Goal: Task Accomplishment & Management: Complete application form

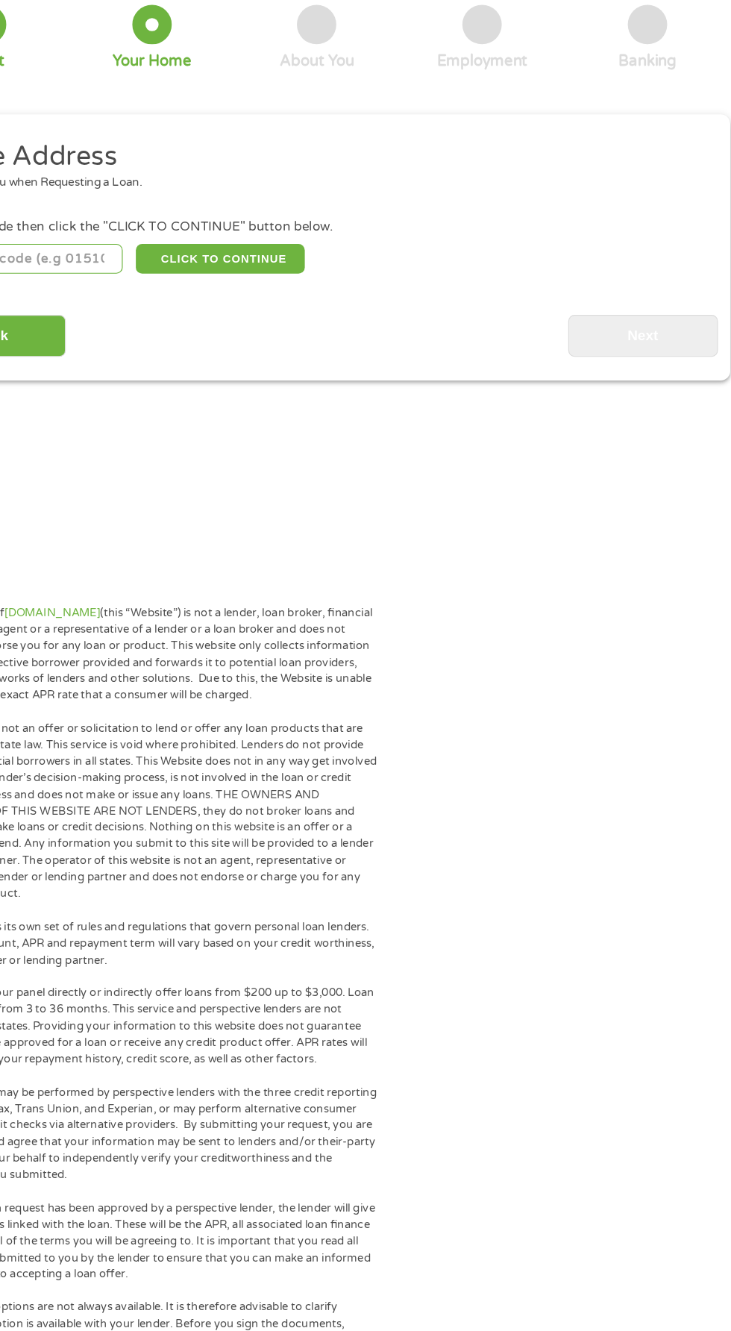
scroll to position [7, 0]
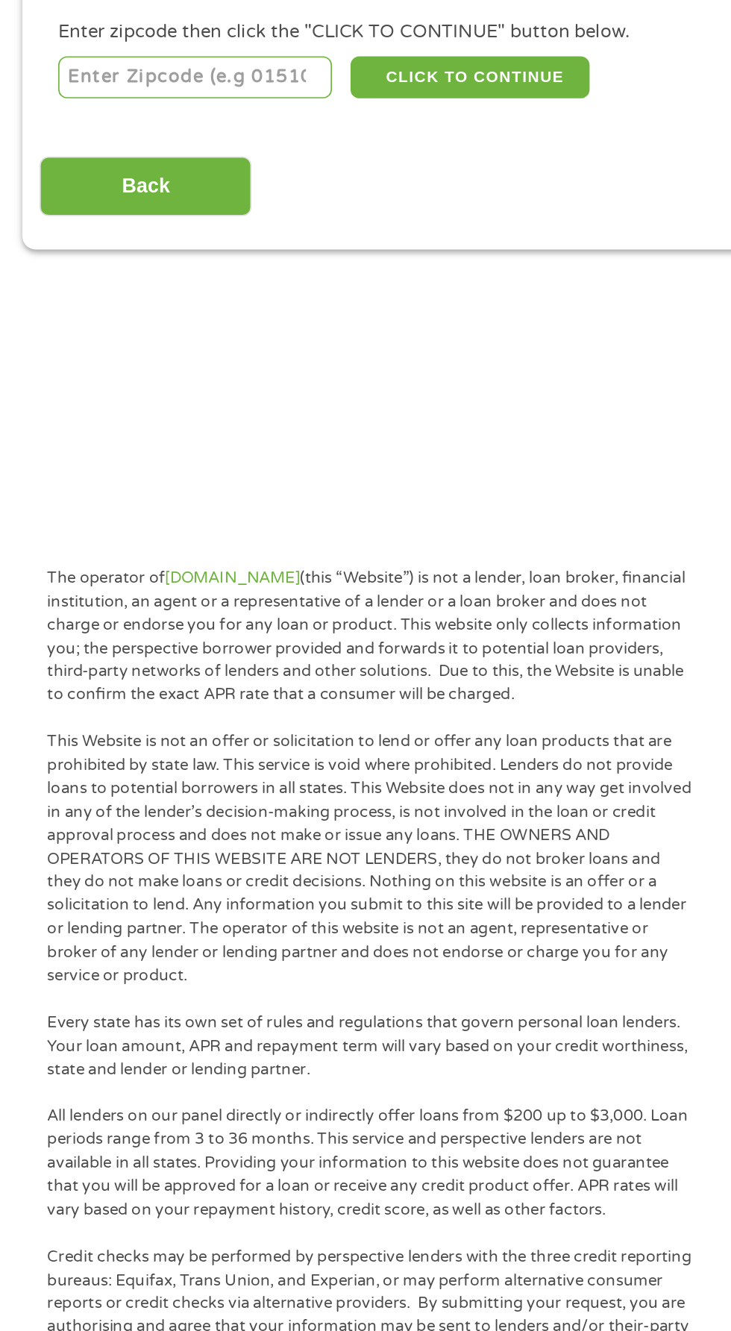
click at [157, 325] on input "number" at bounding box center [118, 323] width 166 height 25
type input "31204"
click at [326, 318] on button "CLICK TO CONTINUE" at bounding box center [283, 323] width 144 height 25
type input "31204"
type input "Macon"
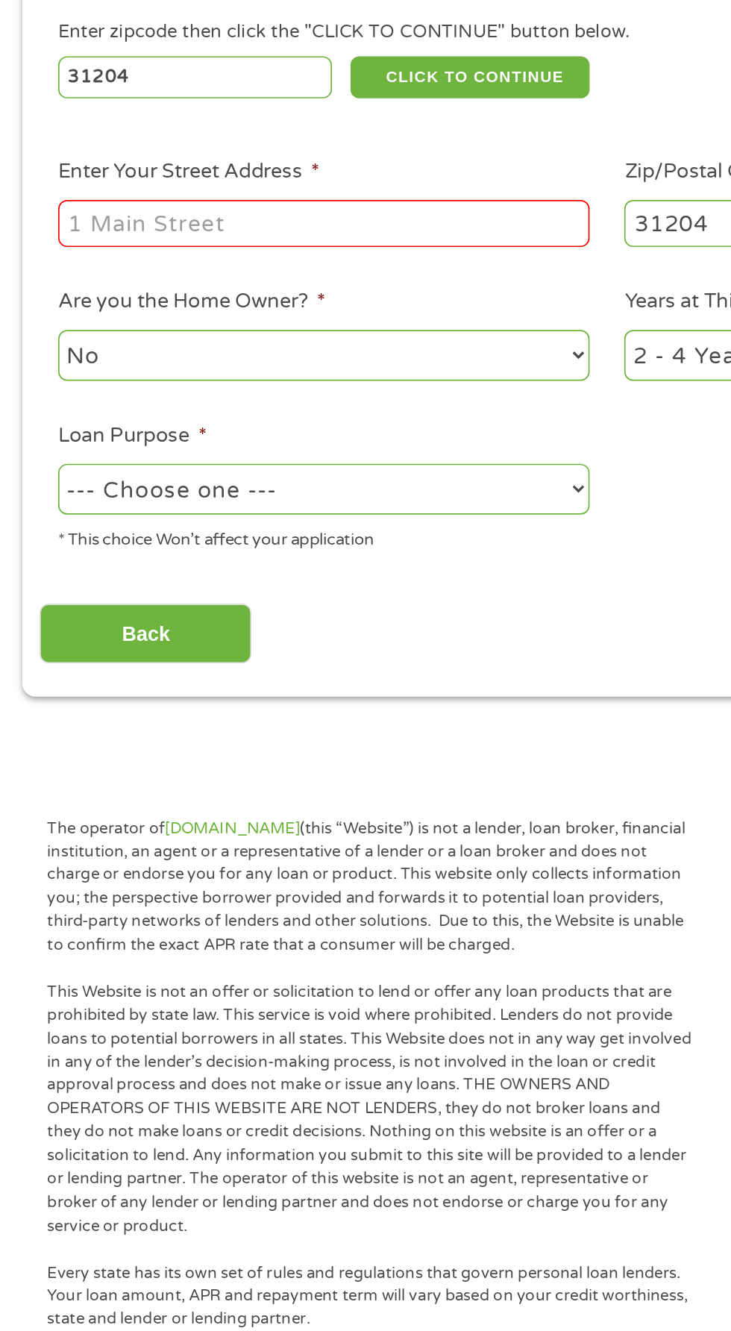
click at [277, 413] on input "Enter Your Street Address *" at bounding box center [195, 412] width 320 height 28
type input "[STREET_ADDRESS][PERSON_NAME]"
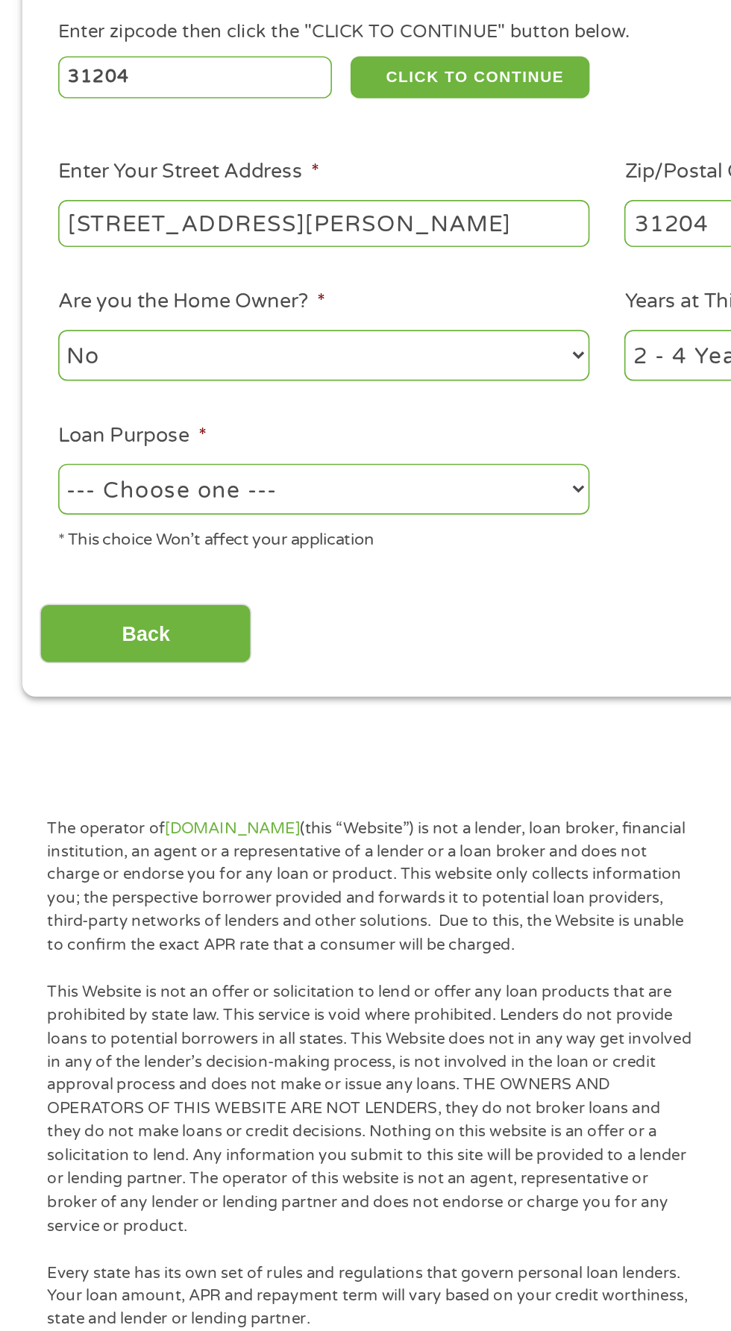
click at [298, 578] on select "--- Choose one --- Pay Bills Debt Consolidation Home Improvement Major Purchase…" at bounding box center [195, 572] width 320 height 31
select select "paybills"
click at [35, 558] on select "--- Choose one --- Pay Bills Debt Consolidation Home Improvement Major Purchase…" at bounding box center [195, 572] width 320 height 31
click at [140, 665] on input "Back" at bounding box center [88, 659] width 128 height 37
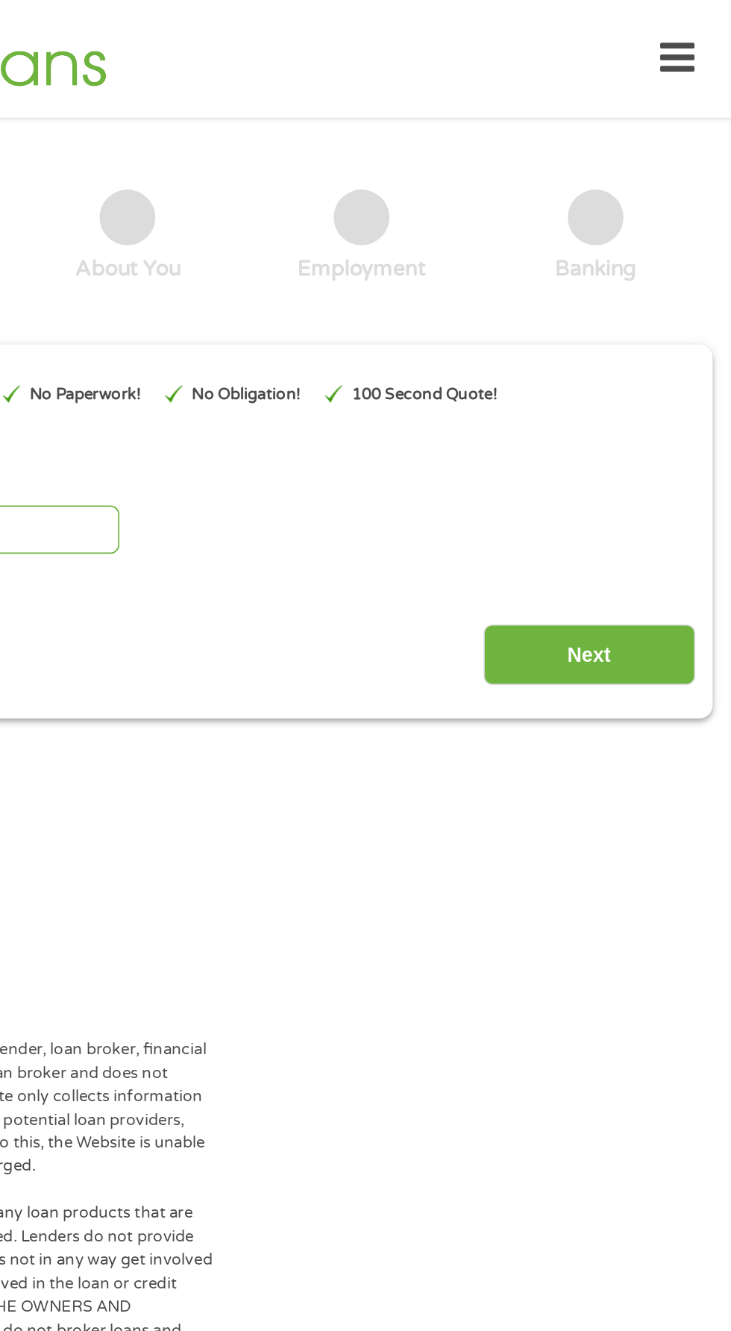
scroll to position [0, 0]
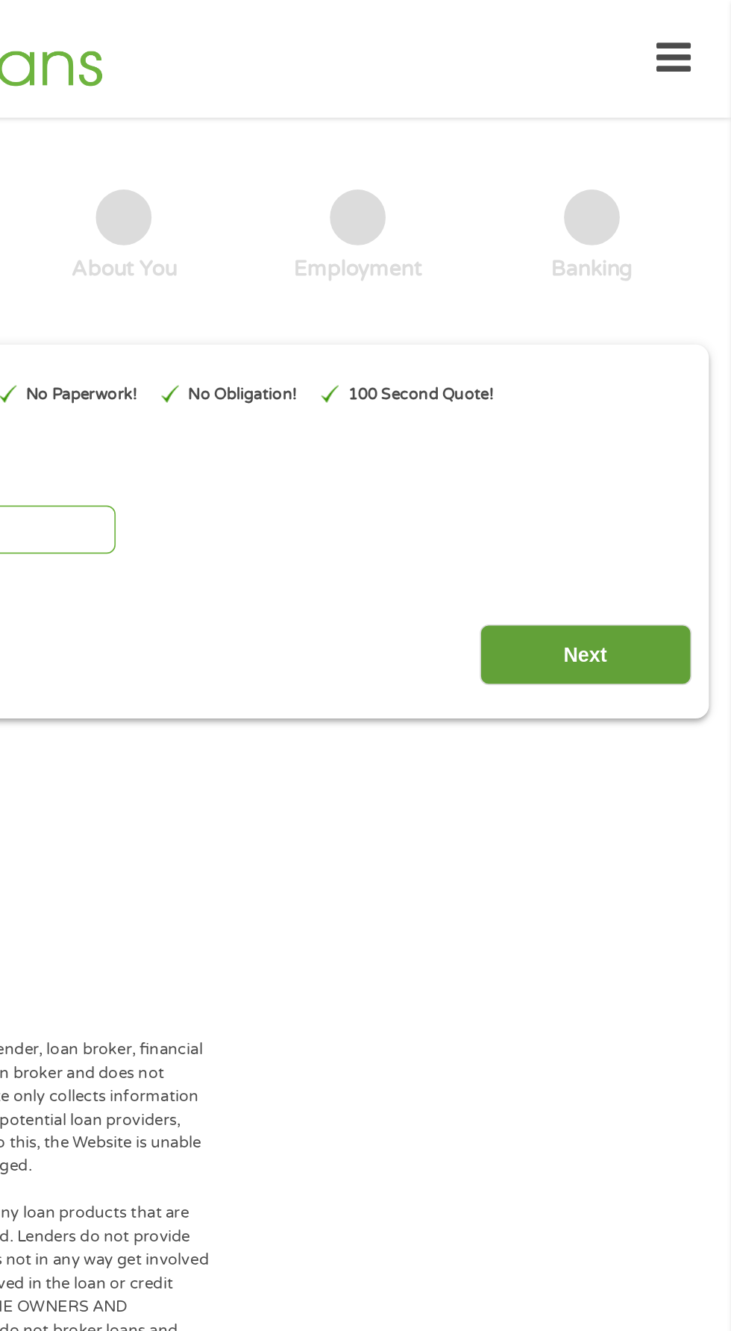
click at [675, 399] on input "Next" at bounding box center [644, 394] width 128 height 37
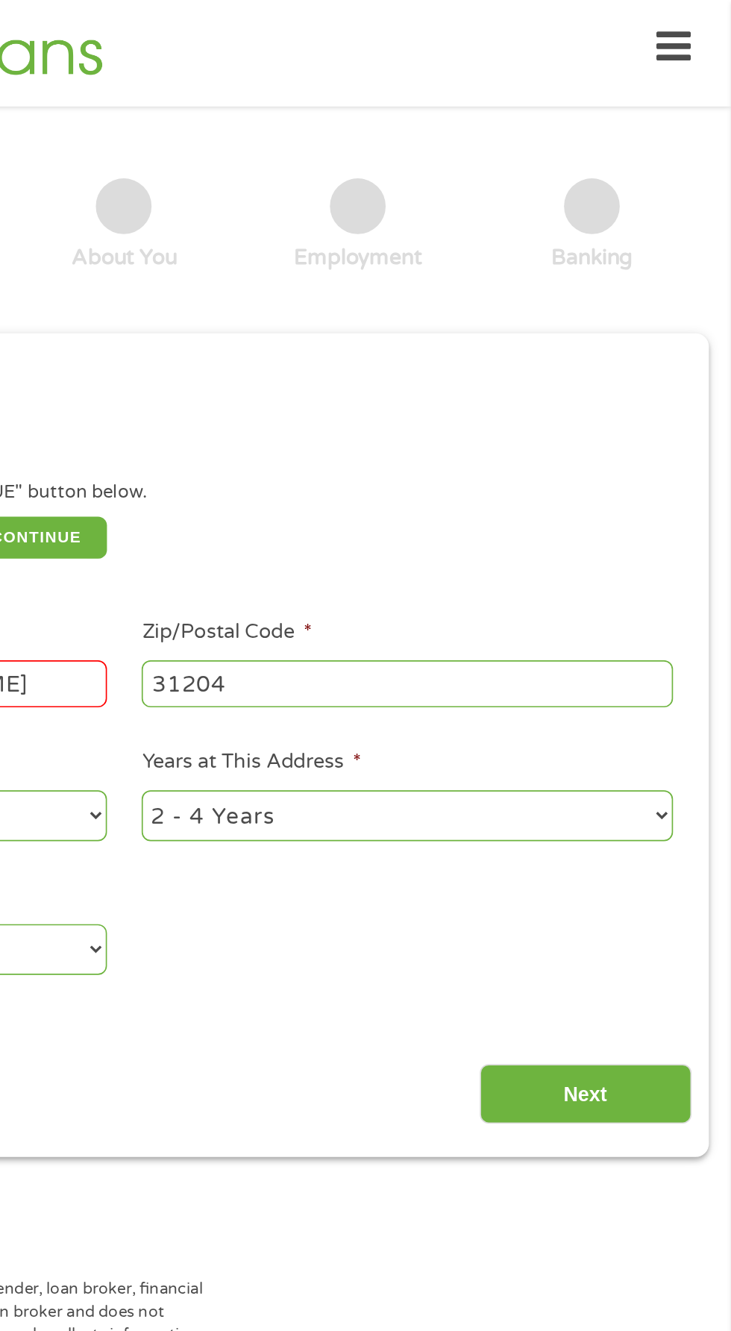
scroll to position [7, 0]
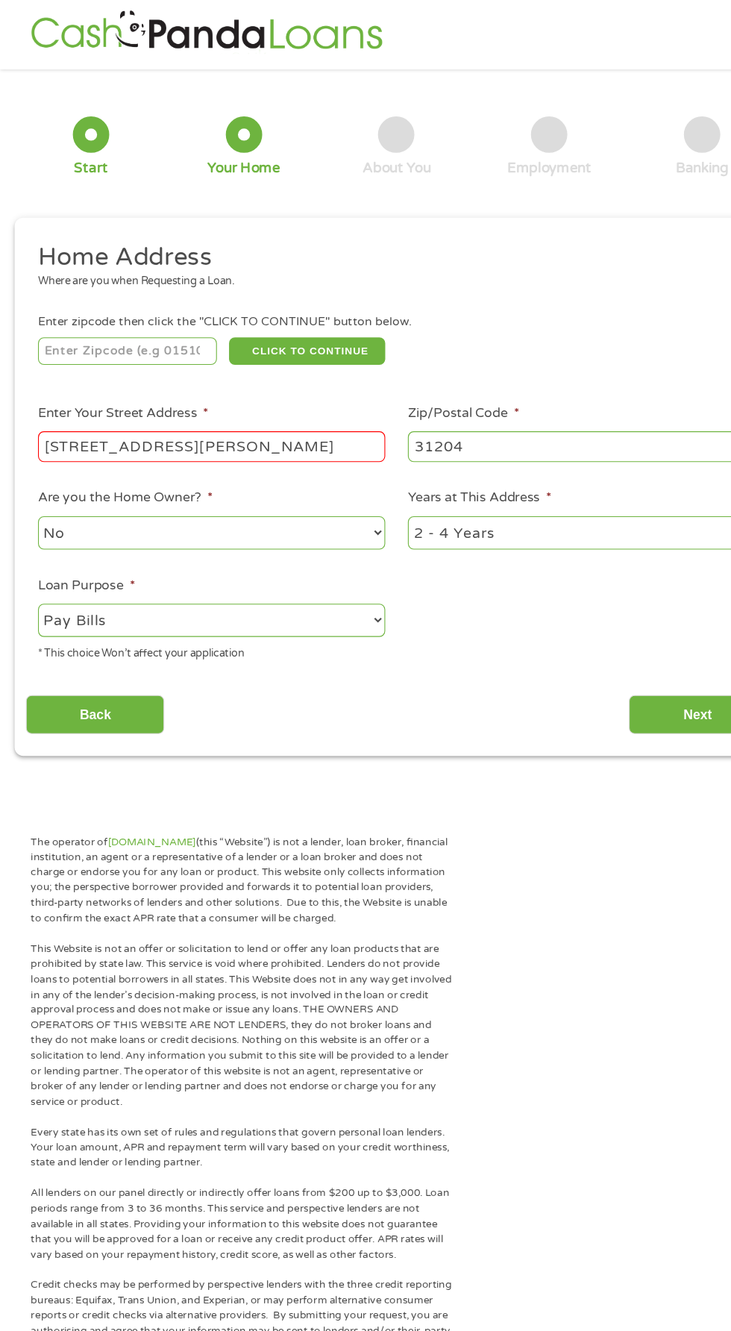
click at [322, 413] on input "[STREET_ADDRESS][PERSON_NAME]" at bounding box center [195, 412] width 320 height 28
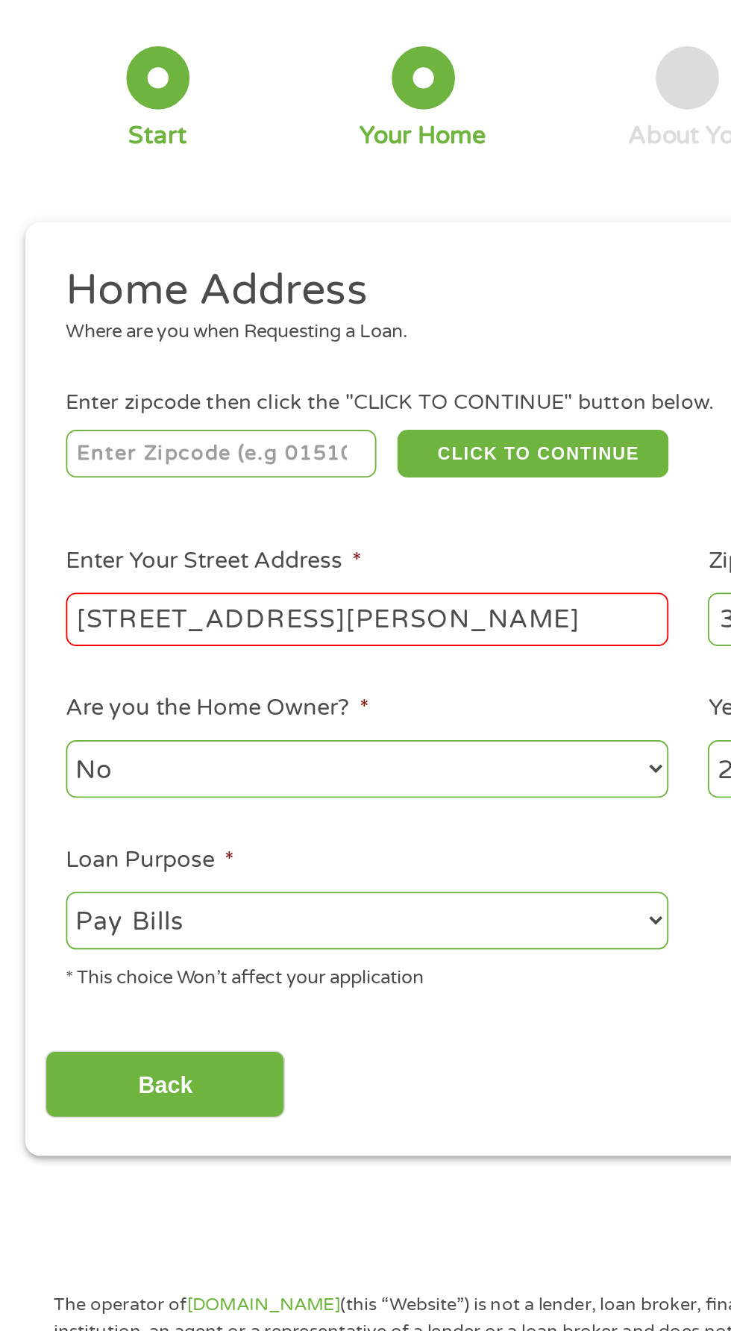
type input "31204"
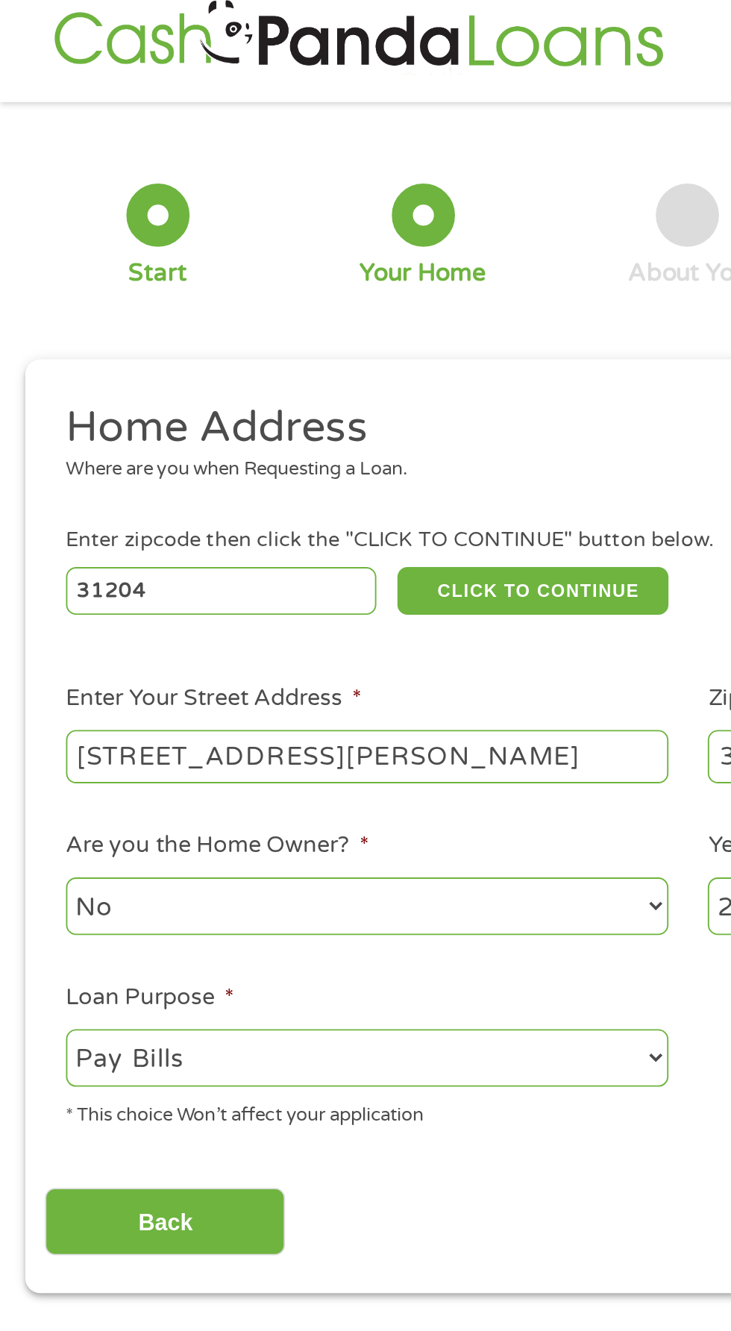
scroll to position [0, 0]
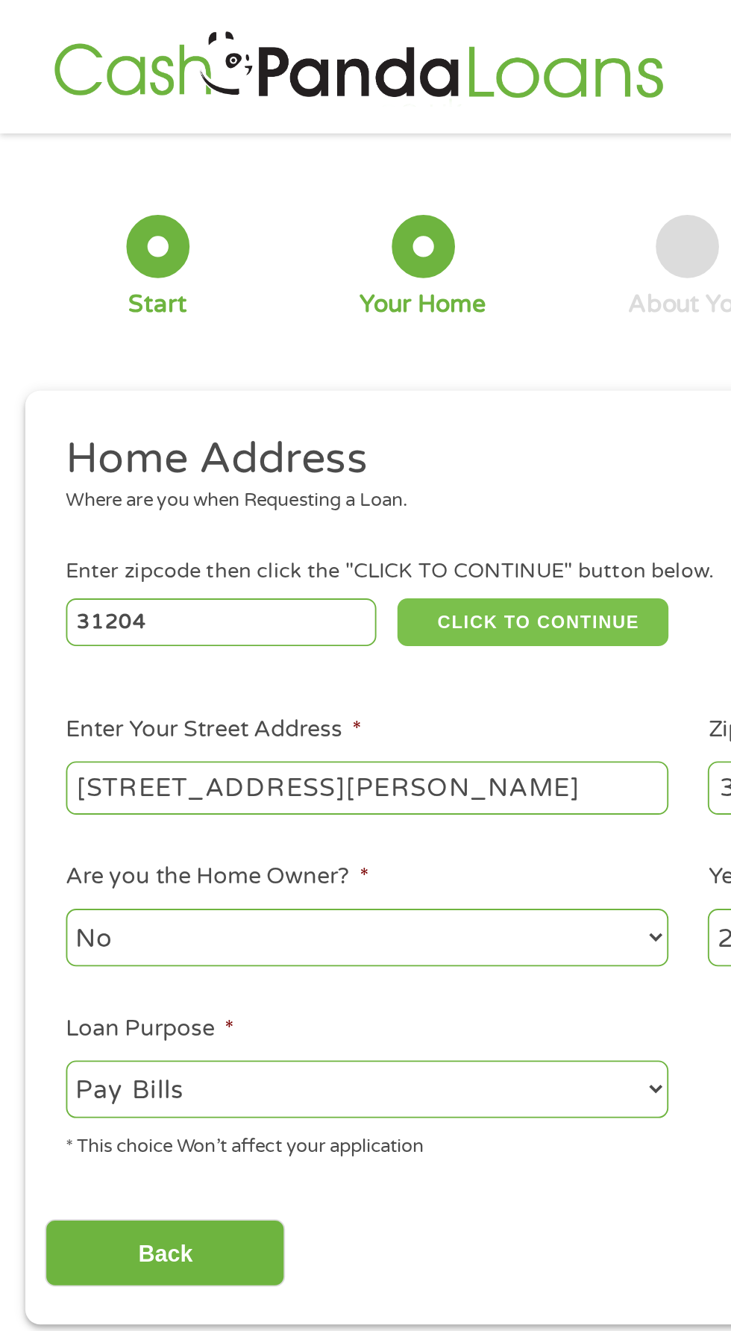
click at [315, 325] on button "CLICK TO CONTINUE" at bounding box center [283, 330] width 144 height 25
click at [303, 325] on button "CLICK TO CONTINUE" at bounding box center [283, 330] width 144 height 25
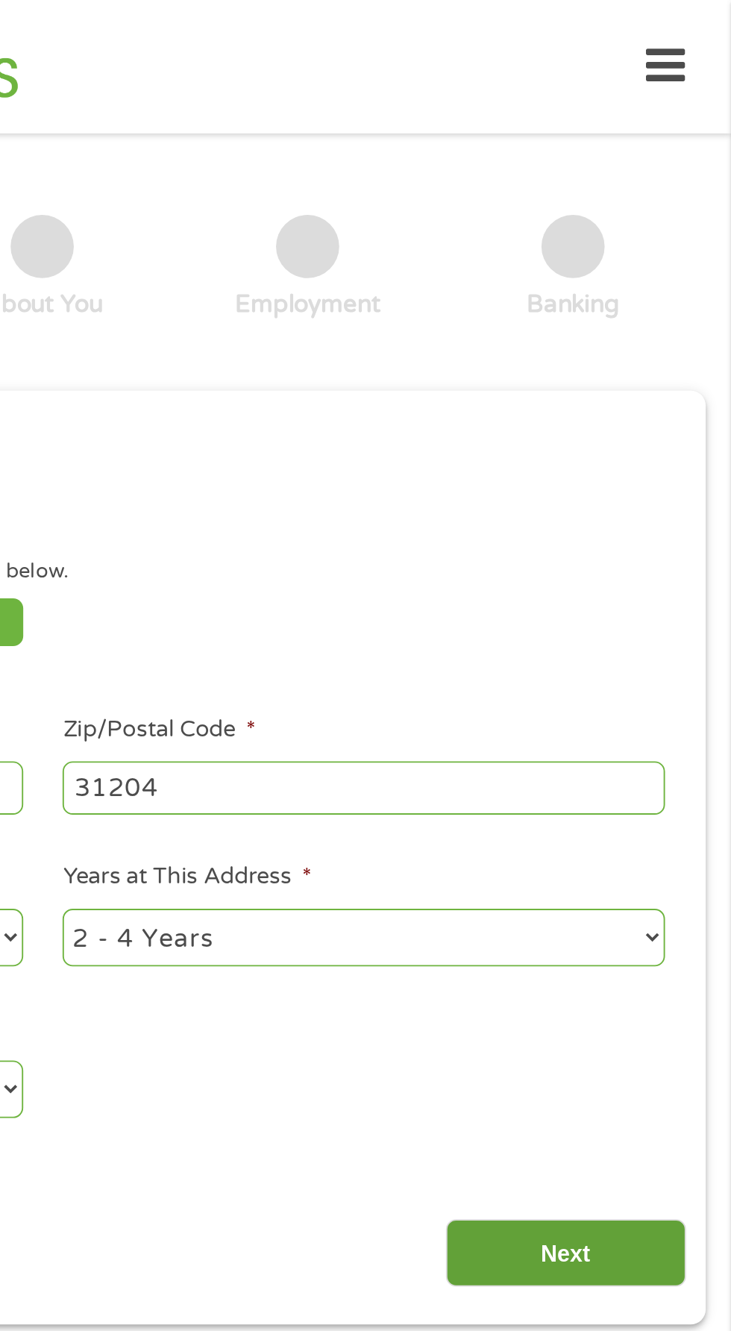
click at [657, 672] on input "Next" at bounding box center [644, 666] width 128 height 37
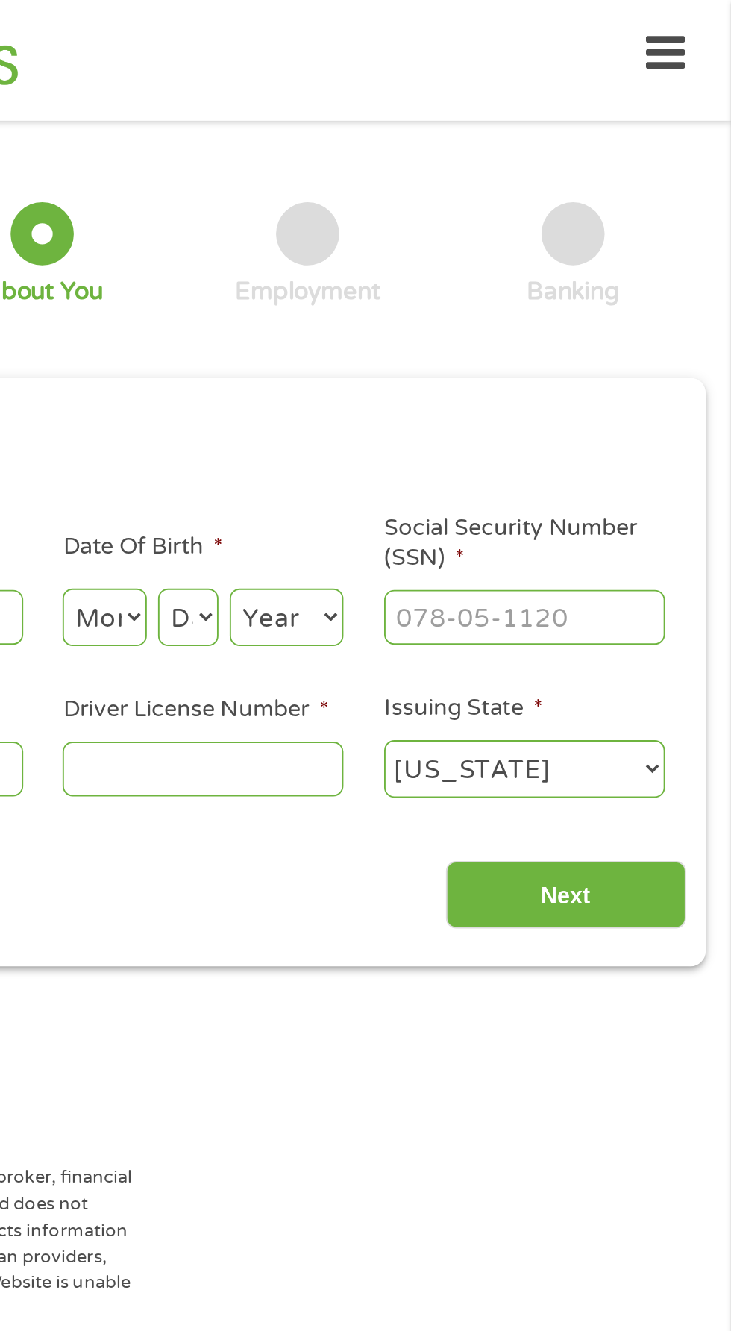
scroll to position [6, 6]
click at [605, 670] on div "The operator of [DOMAIN_NAME] (this “Website”) is not a lender, loan broker, fi…" at bounding box center [365, 1324] width 731 height 1454
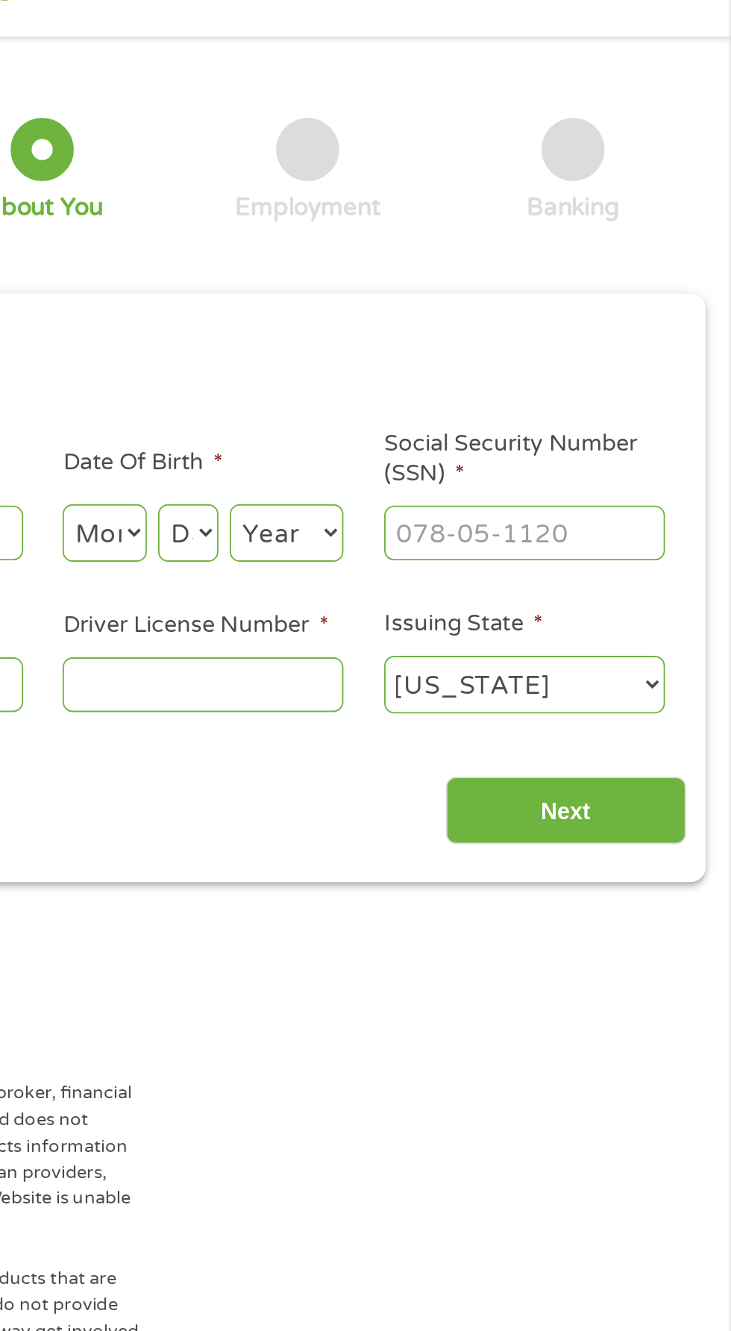
scroll to position [7, 0]
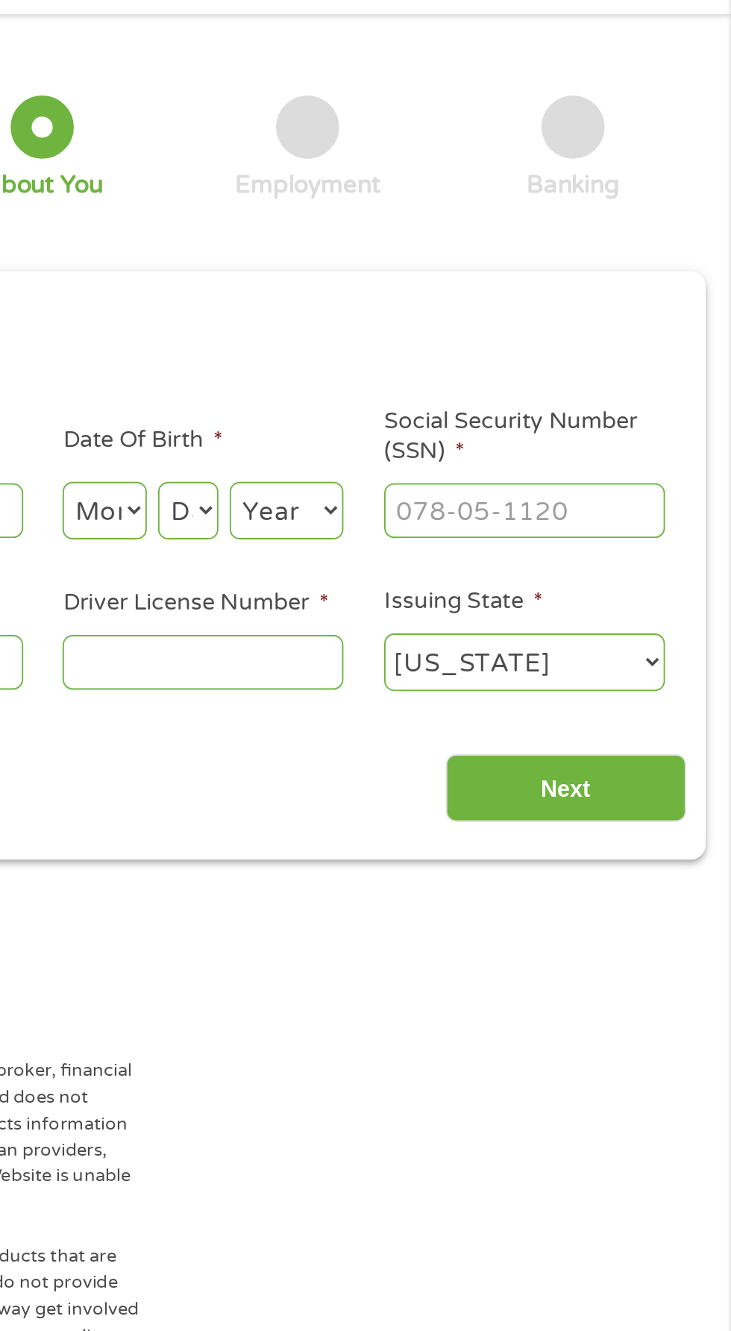
click at [408, 337] on select "Month 1 2 3 4 5 6 7 8 9 10 11 12" at bounding box center [398, 328] width 45 height 31
select select "9"
click at [376, 313] on select "Month 1 2 3 4 5 6 7 8 9 10 11 12" at bounding box center [398, 328] width 45 height 31
click at [451, 332] on select "Day 1 2 3 4 5 6 7 8 9 10 11 12 13 14 15 16 17 18 19 20 21 22 23 24 25 26 27 28 …" at bounding box center [443, 328] width 32 height 31
select select "2"
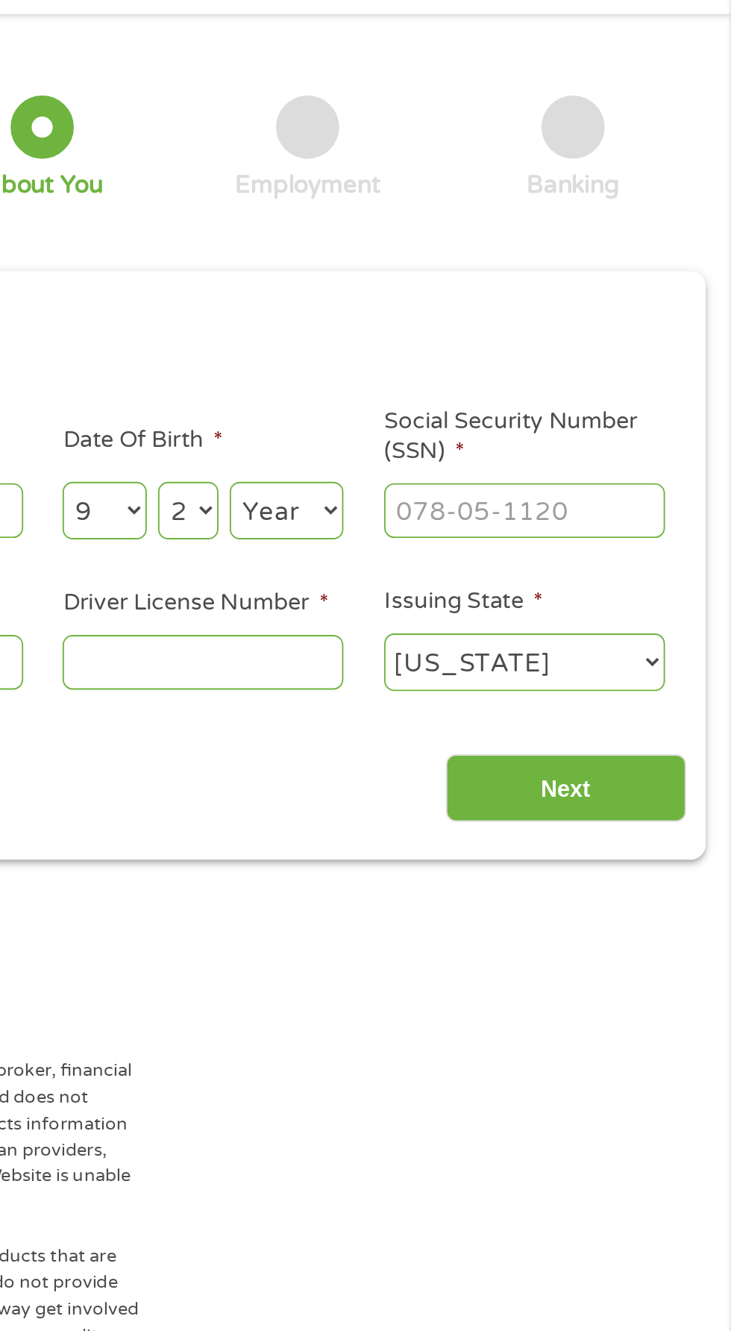
click at [427, 313] on select "Day 1 2 3 4 5 6 7 8 9 10 11 12 13 14 15 16 17 18 19 20 21 22 23 24 25 26 27 28 …" at bounding box center [443, 328] width 32 height 31
click at [510, 328] on select "Year [DATE] 2006 2005 2004 2003 2002 2001 2000 1999 1998 1997 1996 1995 1994 19…" at bounding box center [495, 328] width 60 height 31
select select "1977"
click at [465, 313] on select "Year [DATE] 2006 2005 2004 2003 2002 2001 2000 1999 1998 1997 1996 1995 1994 19…" at bounding box center [495, 328] width 60 height 31
click at [654, 334] on input "Social Security Number (SSN) *" at bounding box center [621, 327] width 149 height 28
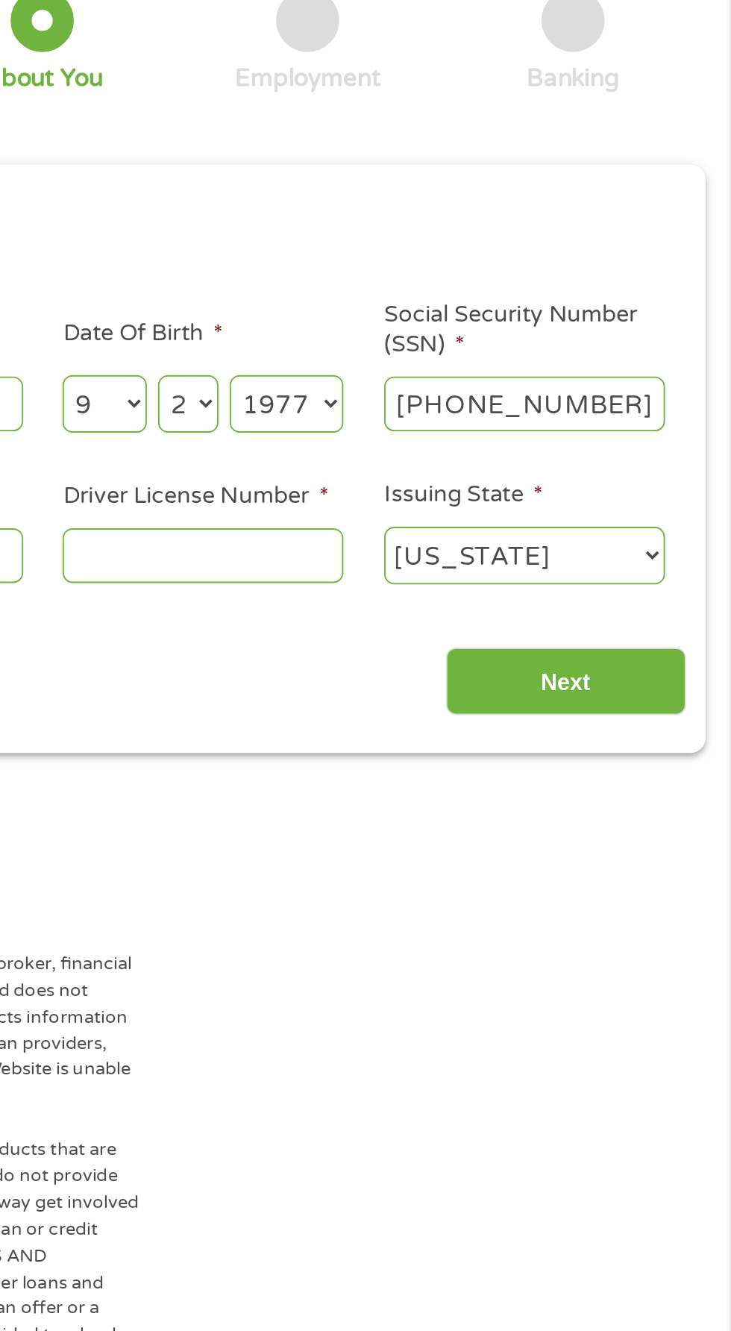
type input "151-66-0805"
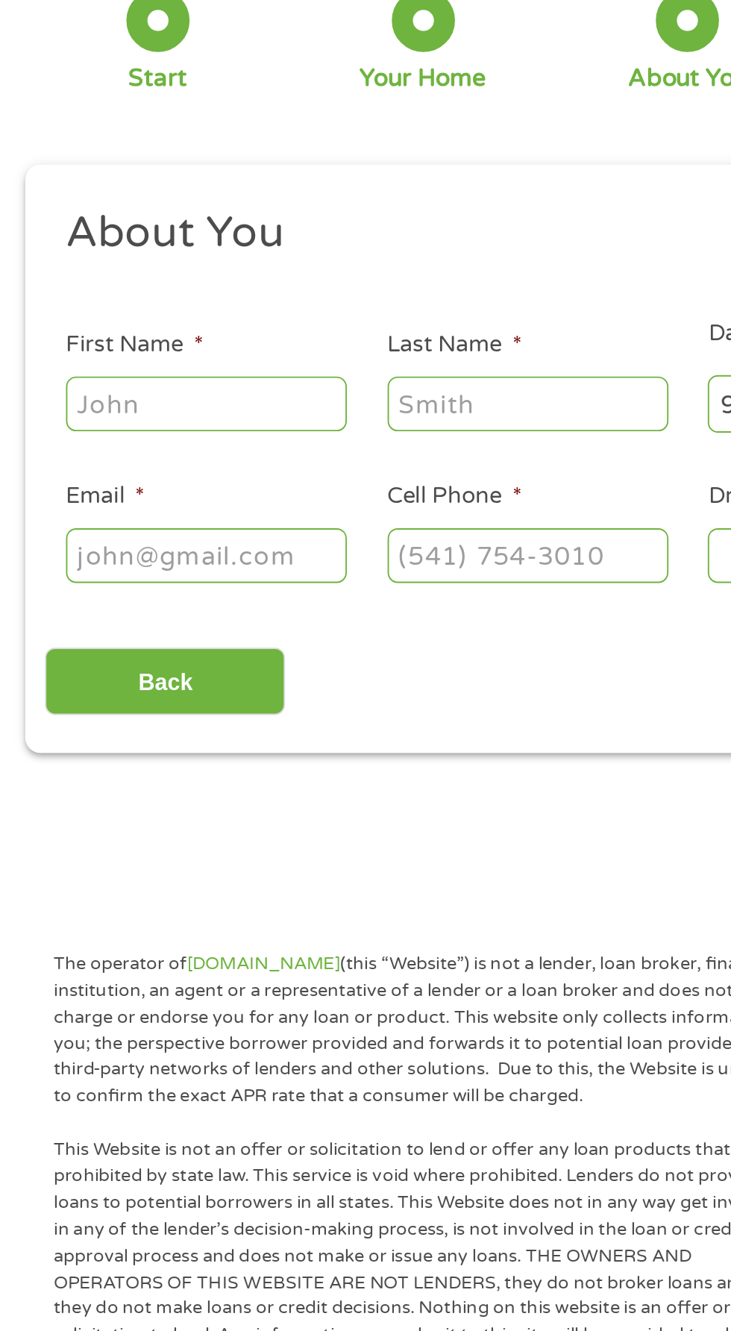
click at [161, 332] on input "First Name *" at bounding box center [109, 327] width 149 height 28
type input "[PERSON_NAME]"
type input "[EMAIL_ADDRESS][DOMAIN_NAME]"
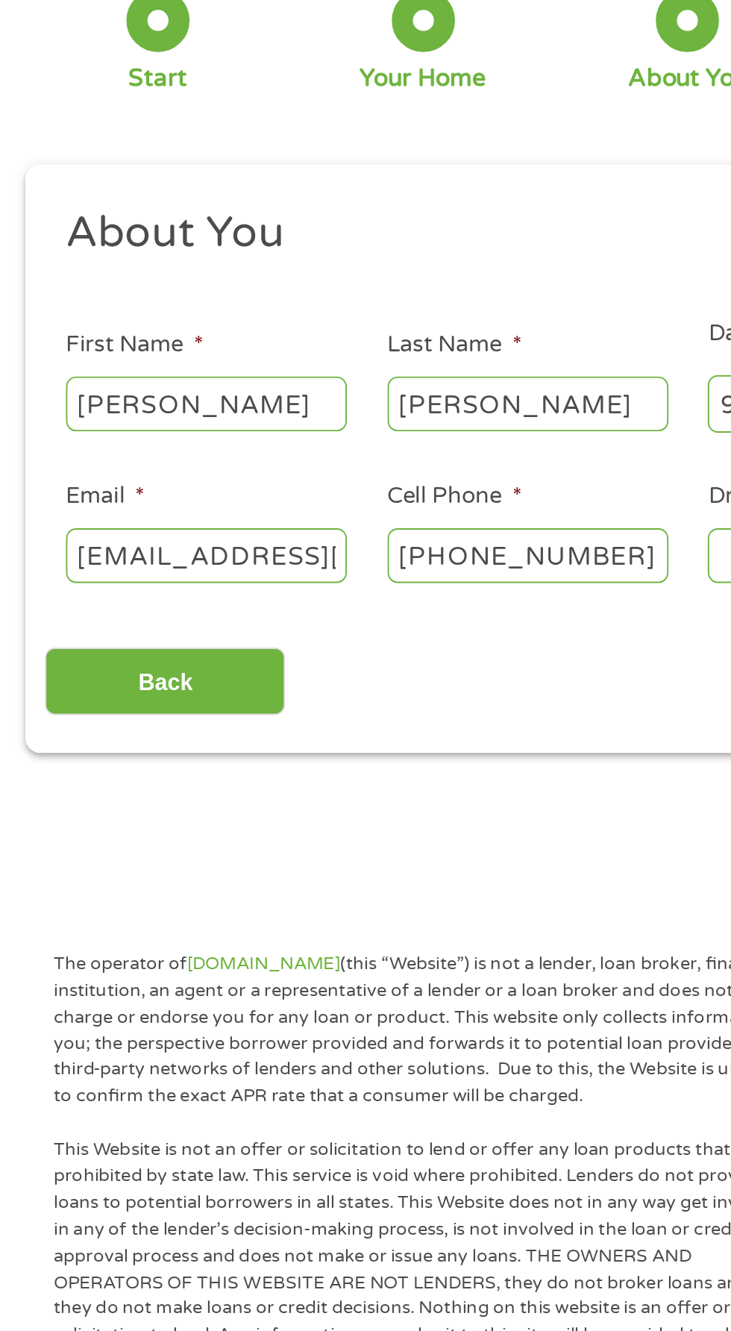
click at [339, 411] on input "[PHONE_NUMBER]" at bounding box center [280, 408] width 149 height 28
type input "[PHONE_NUMBER]"
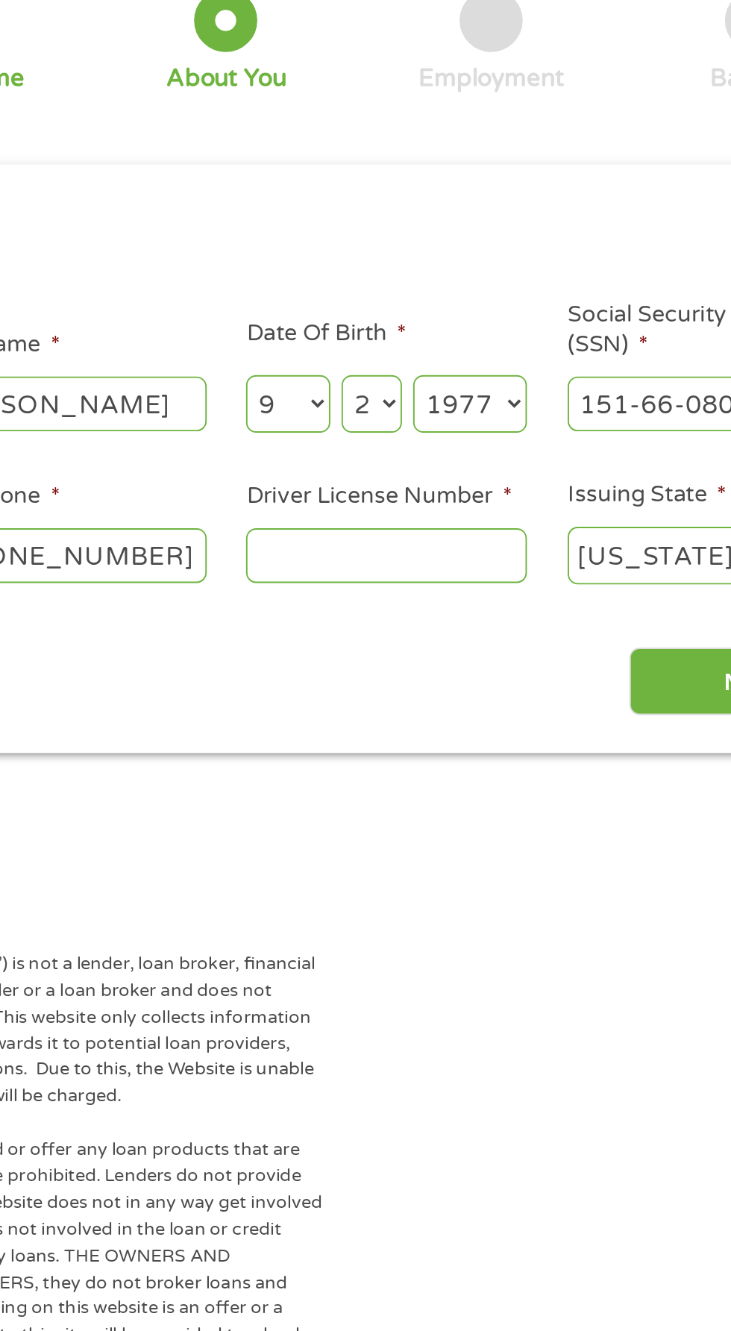
click at [487, 412] on input "Driver License Number *" at bounding box center [450, 408] width 149 height 28
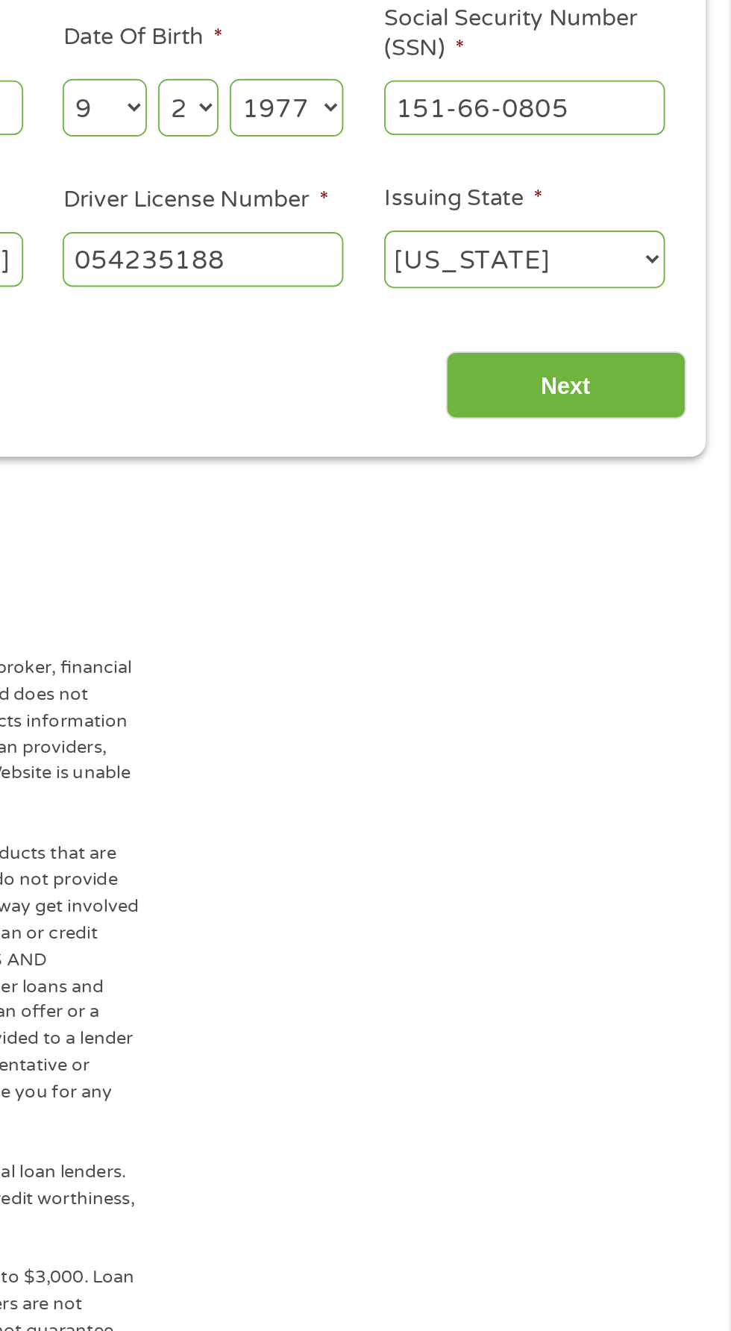
scroll to position [0, 0]
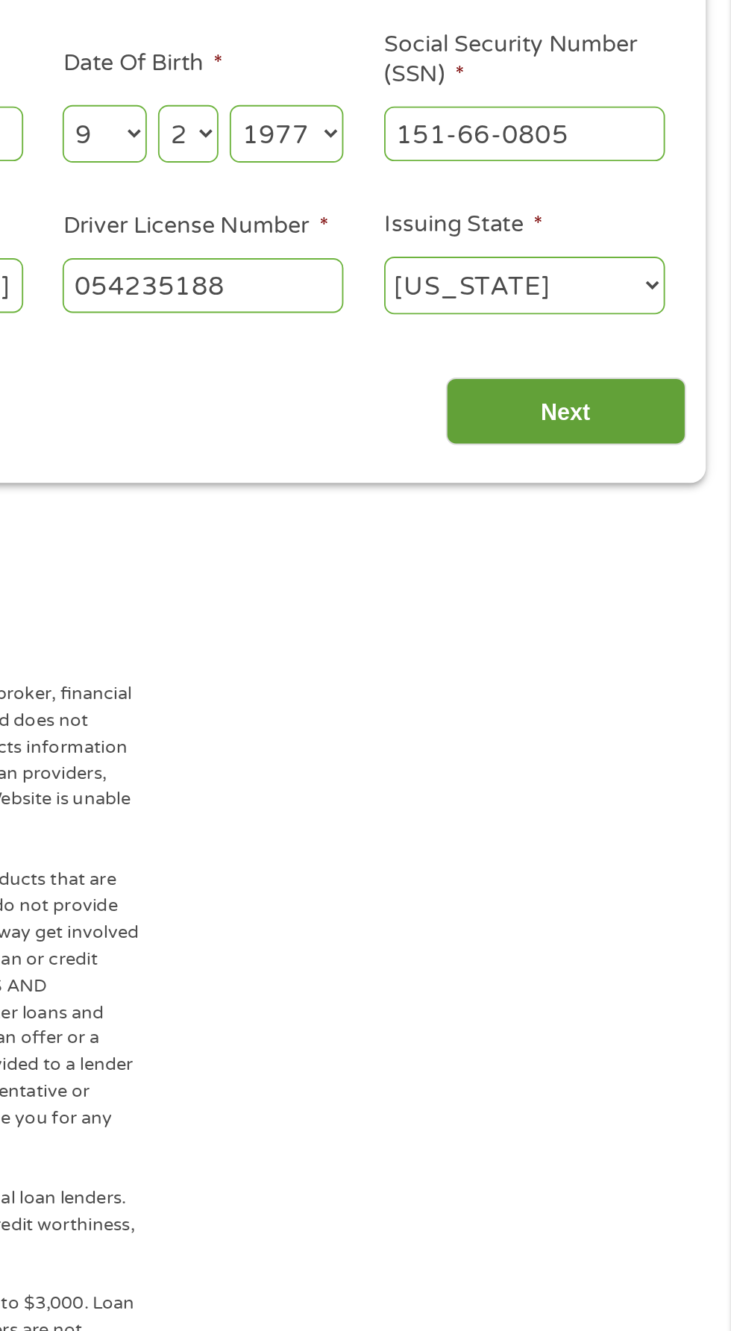
type input "054235188"
click at [674, 484] on input "Next" at bounding box center [644, 482] width 128 height 37
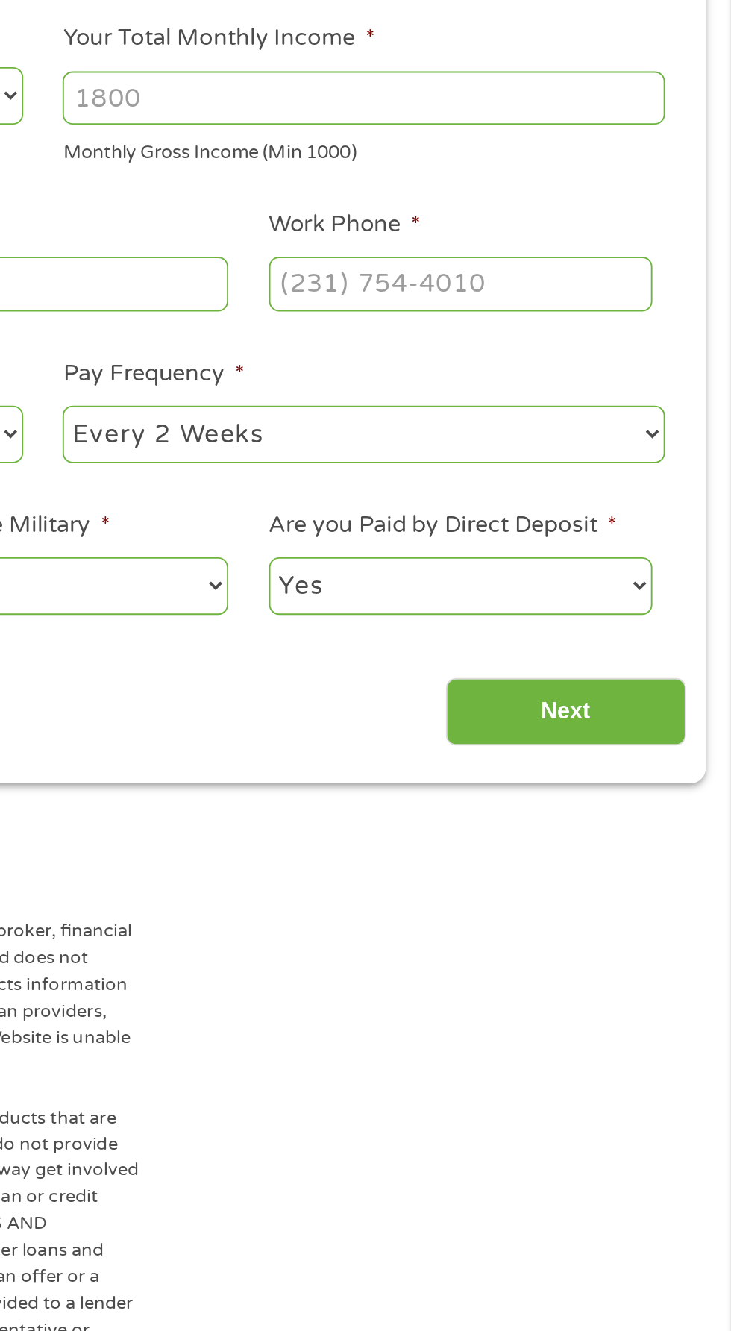
scroll to position [7, 0]
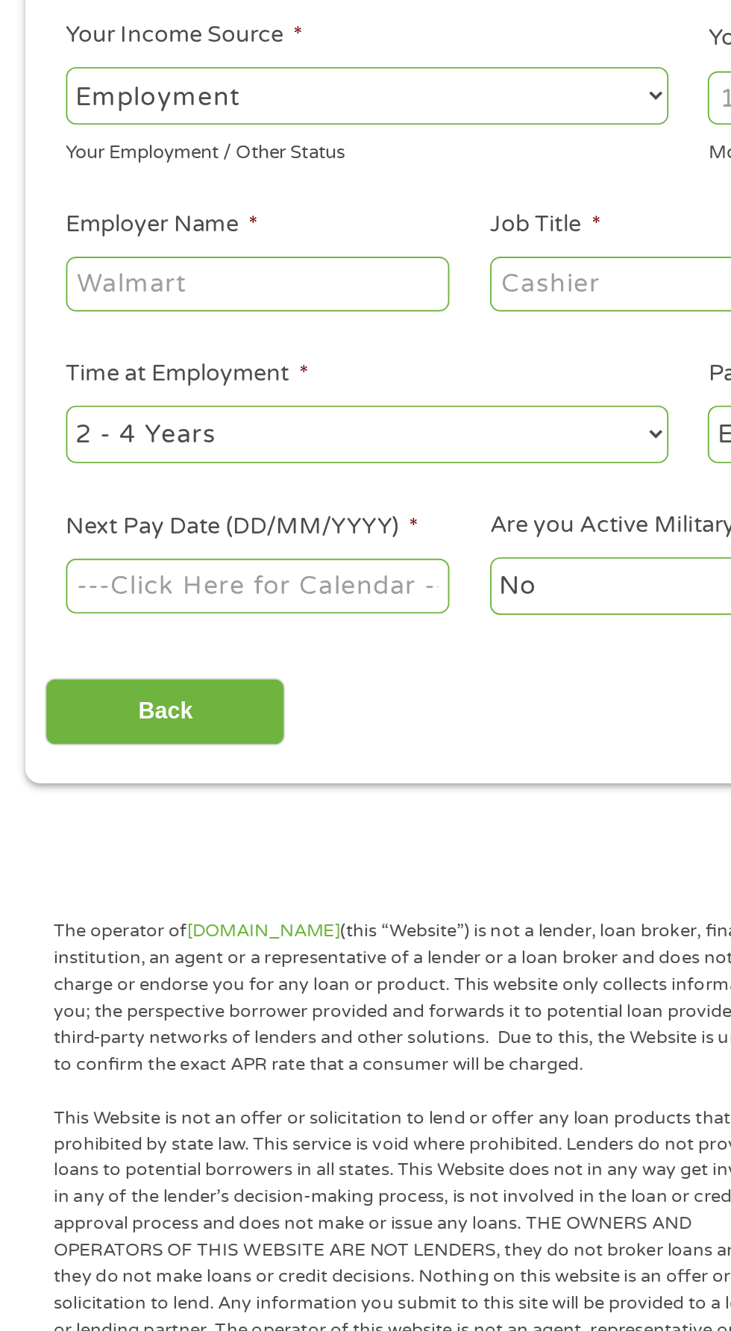
click at [263, 316] on select "--- Choose one --- Employment [DEMOGRAPHIC_DATA] Benefits" at bounding box center [195, 314] width 320 height 31
select select "benefits"
click at [35, 299] on select "--- Choose one --- Employment [DEMOGRAPHIC_DATA] Benefits" at bounding box center [195, 314] width 320 height 31
type input "Other"
type input "[PHONE_NUMBER]"
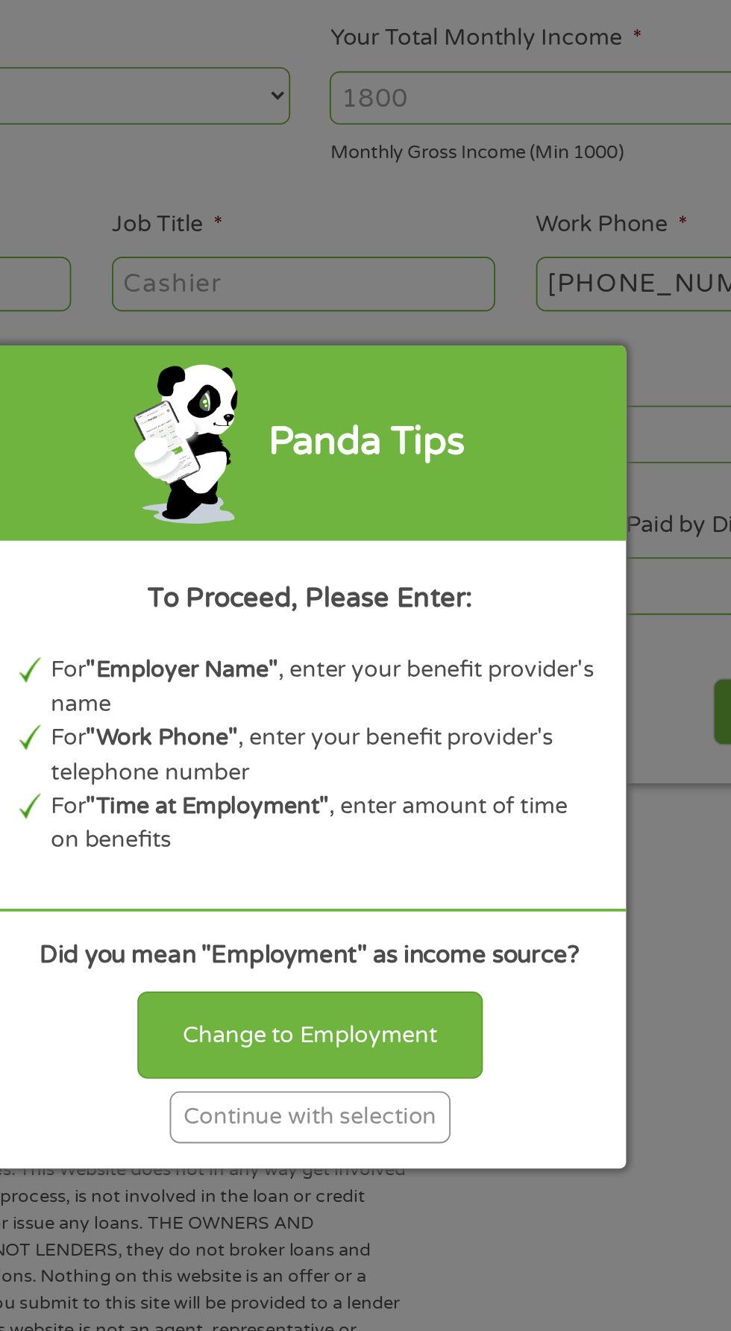
click at [430, 865] on div "Continue with selection" at bounding box center [365, 857] width 149 height 28
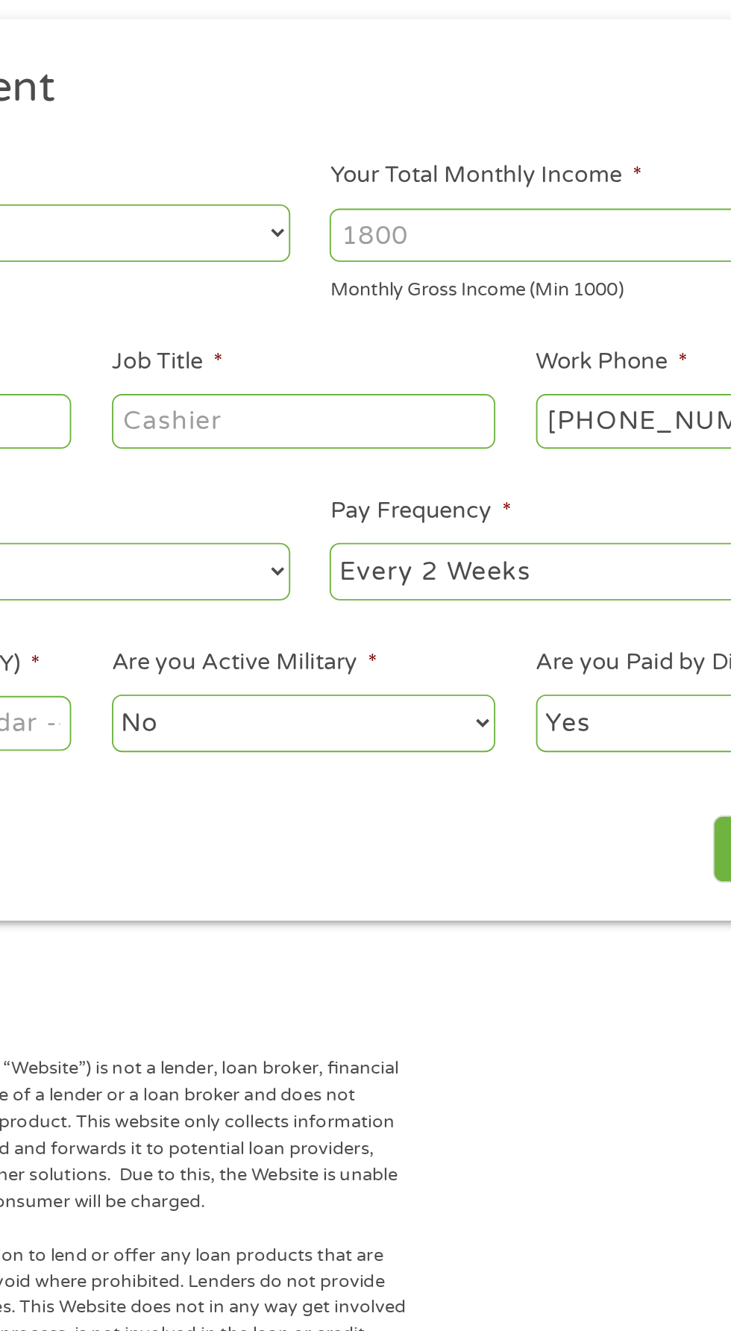
click at [512, 308] on input "Your Total Monthly Income *" at bounding box center [536, 315] width 320 height 28
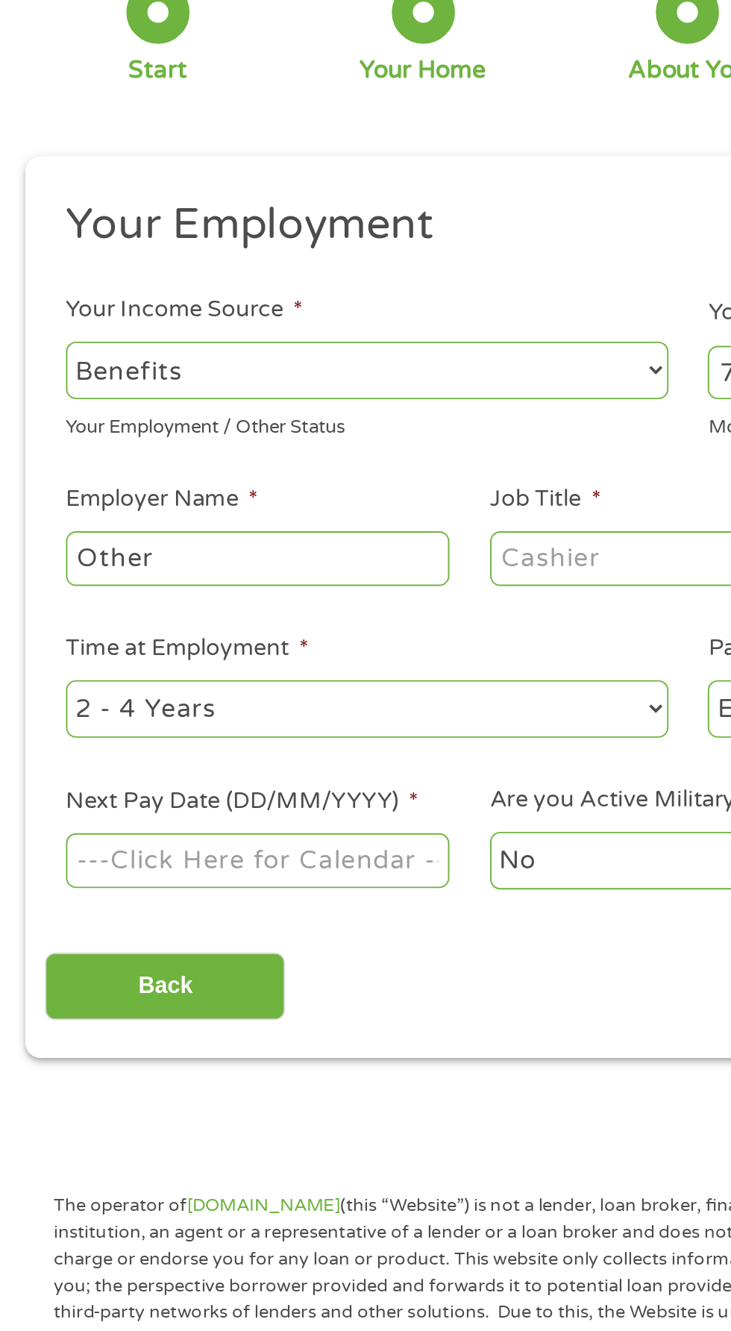
type input "796"
click at [206, 416] on input "Other" at bounding box center [137, 414] width 204 height 28
click at [360, 410] on input "Job Title *" at bounding box center [362, 414] width 204 height 28
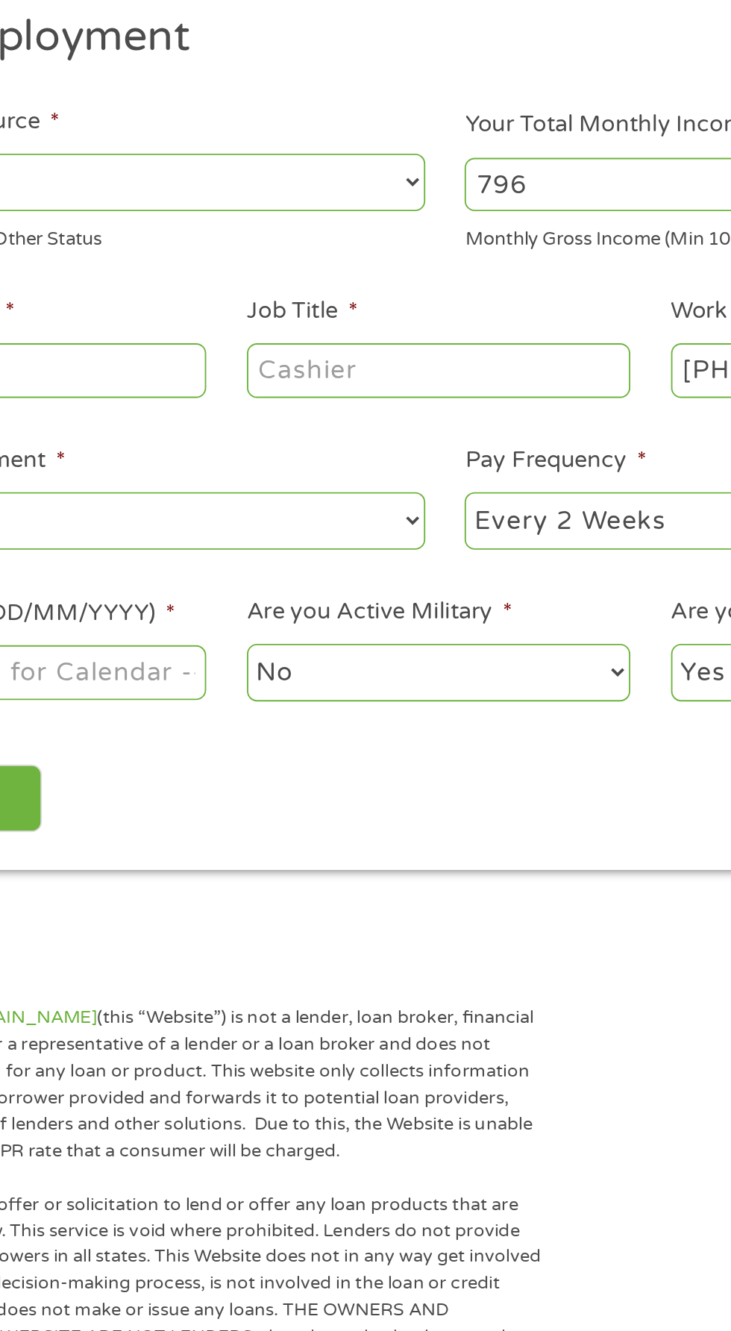
click at [500, 487] on select "--- Choose one --- Every 2 Weeks Every Week Monthly Semi-Monthly" at bounding box center [536, 494] width 320 height 31
select select "semimonthly"
click at [376, 479] on select "--- Choose one --- Every 2 Weeks Every Week Monthly Semi-Monthly" at bounding box center [536, 494] width 320 height 31
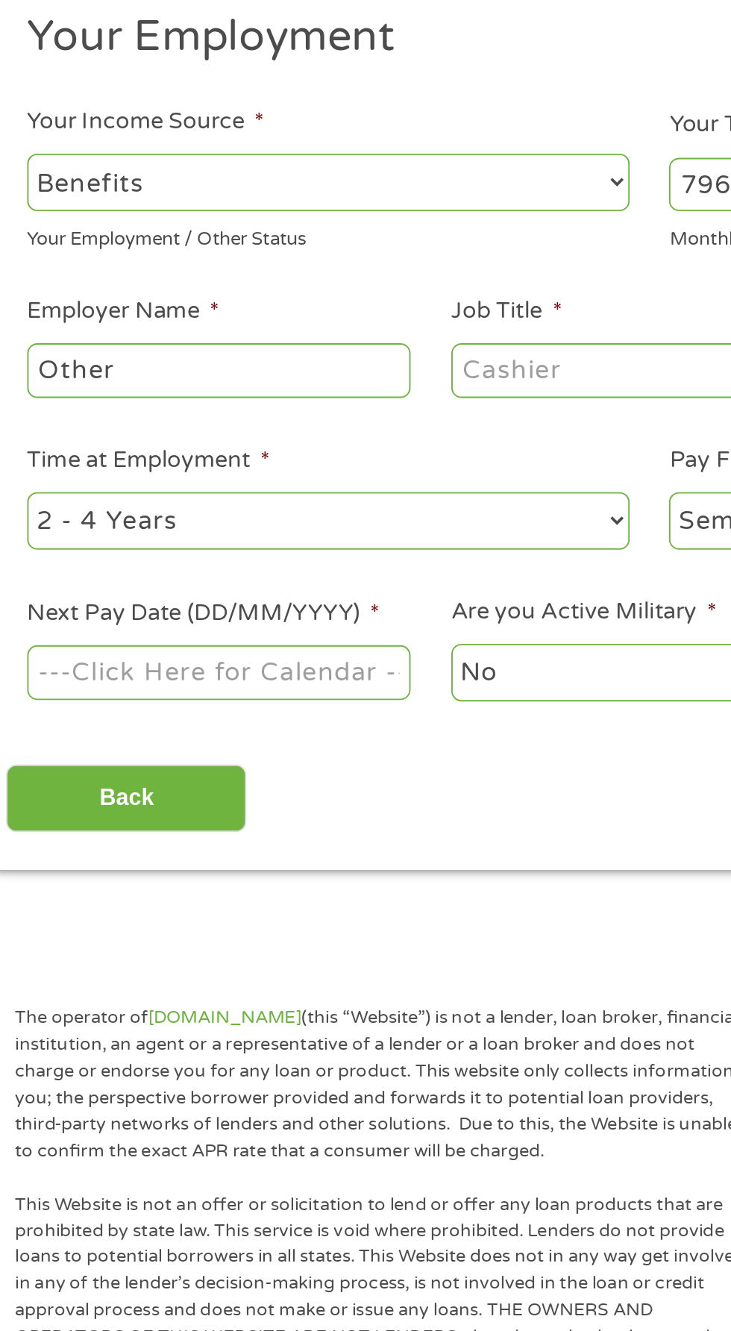
click at [240, 507] on select "--- Choose one --- 1 Year or less 1 - 2 Years 2 - 4 Years Over 4 Years" at bounding box center [195, 494] width 320 height 31
select select "60months"
click at [35, 479] on select "--- Choose one --- 1 Year or less 1 - 2 Years 2 - 4 Years Over 4 Years" at bounding box center [195, 494] width 320 height 31
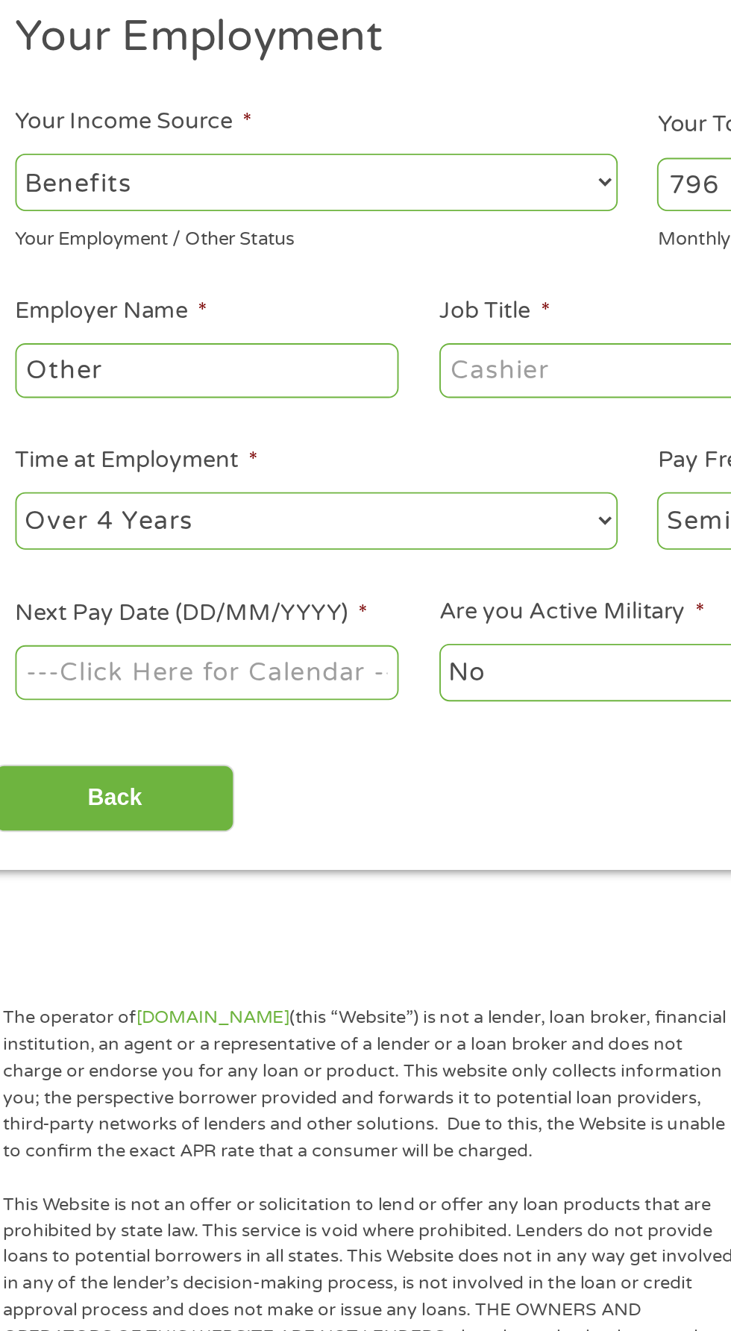
click at [234, 576] on input "Next Pay Date (DD/MM/YYYY) *" at bounding box center [137, 574] width 204 height 28
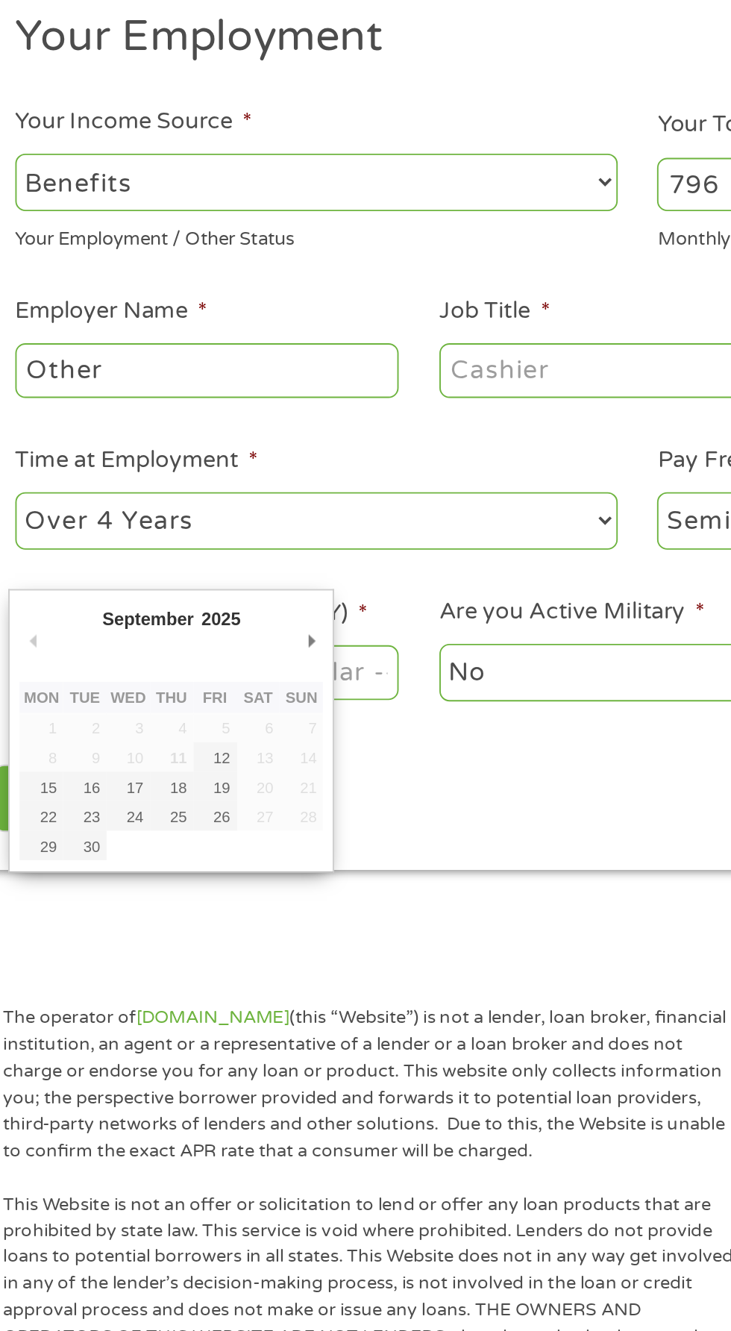
type input "[DATE]"
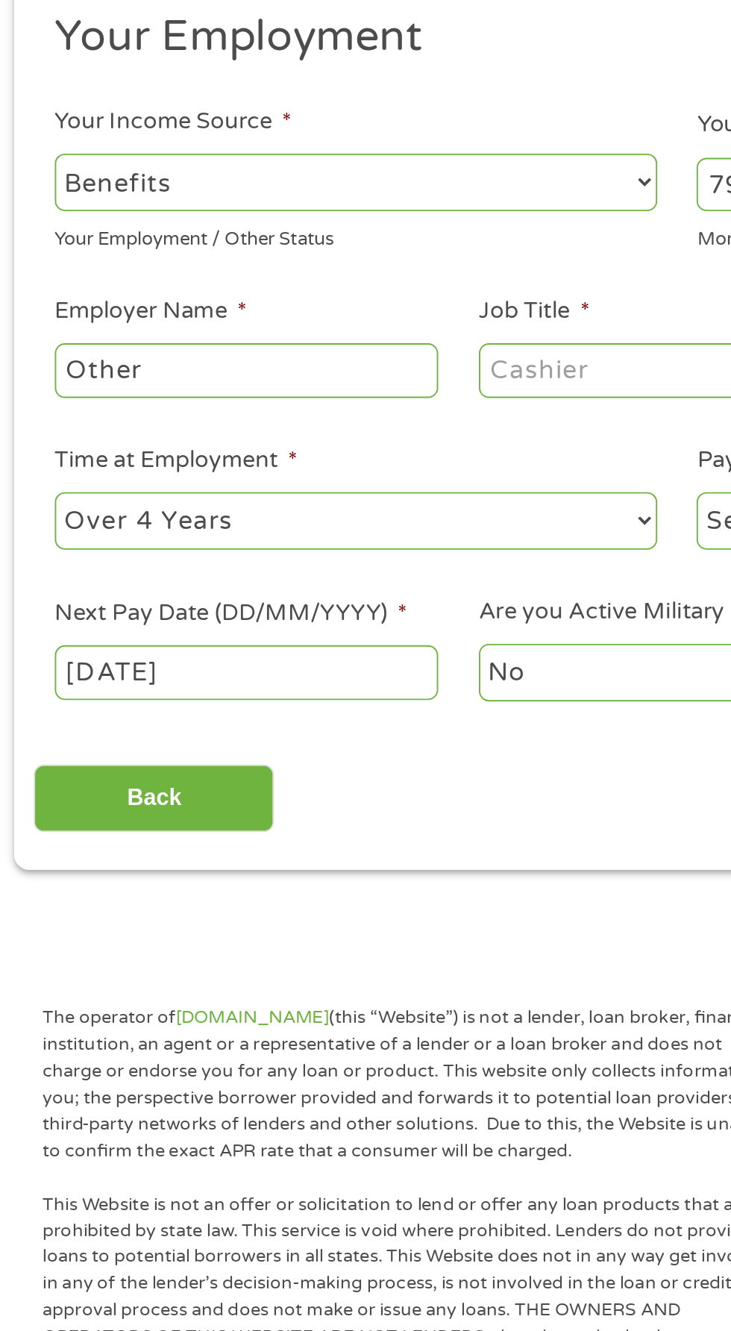
click at [304, 640] on div "Back Next" at bounding box center [365, 636] width 683 height 47
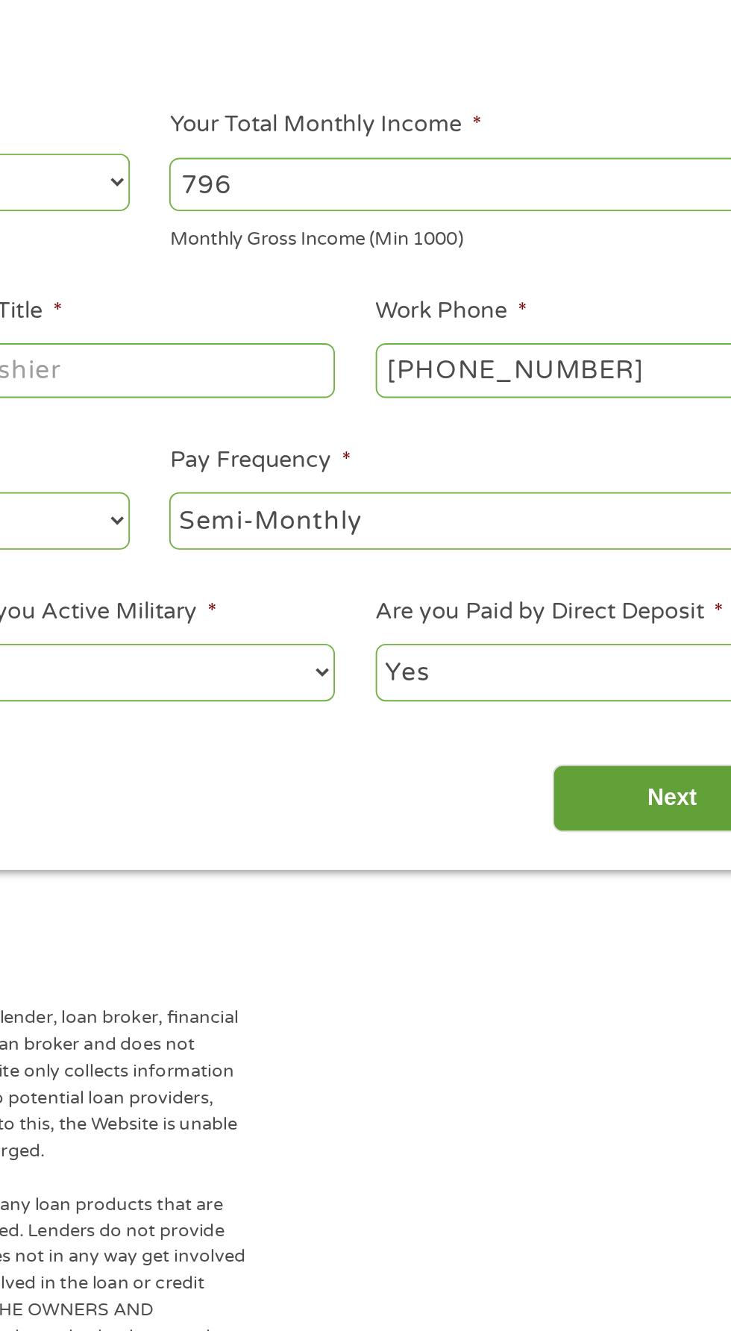
click at [640, 632] on input "Next" at bounding box center [644, 642] width 128 height 37
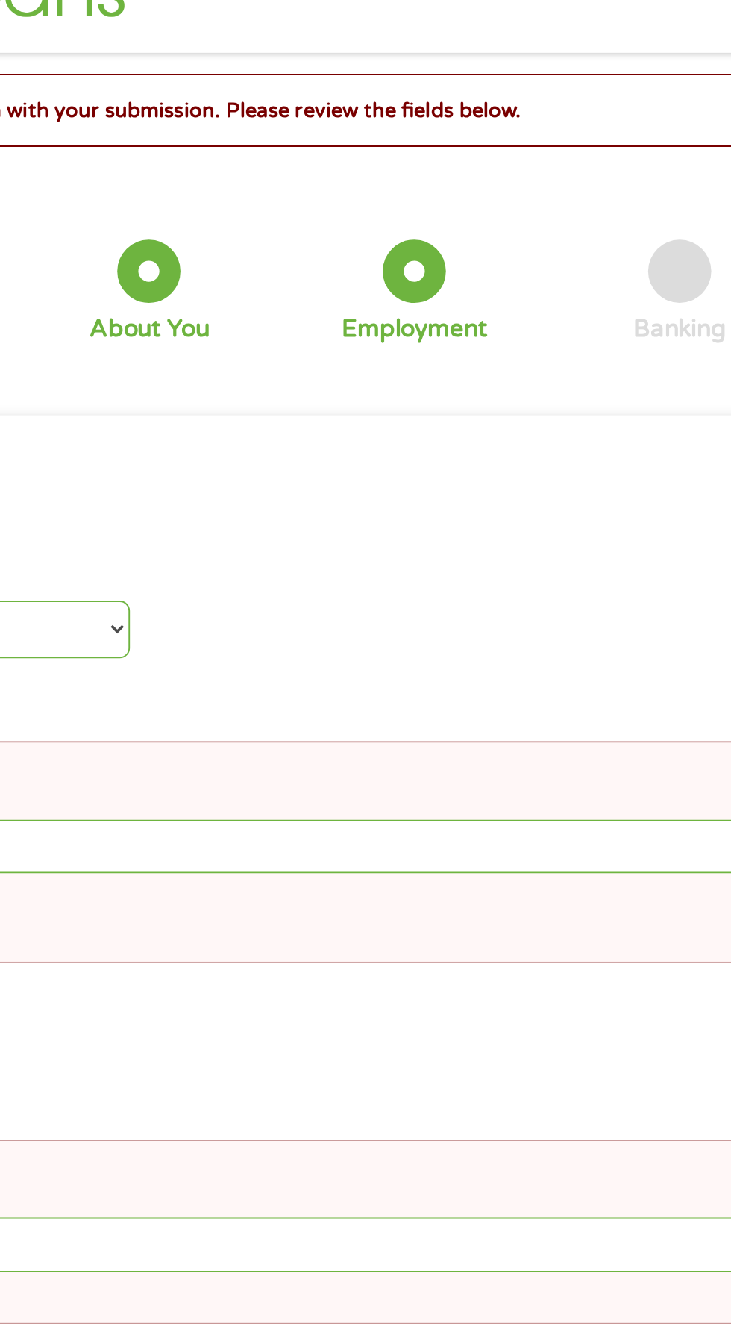
scroll to position [1, 0]
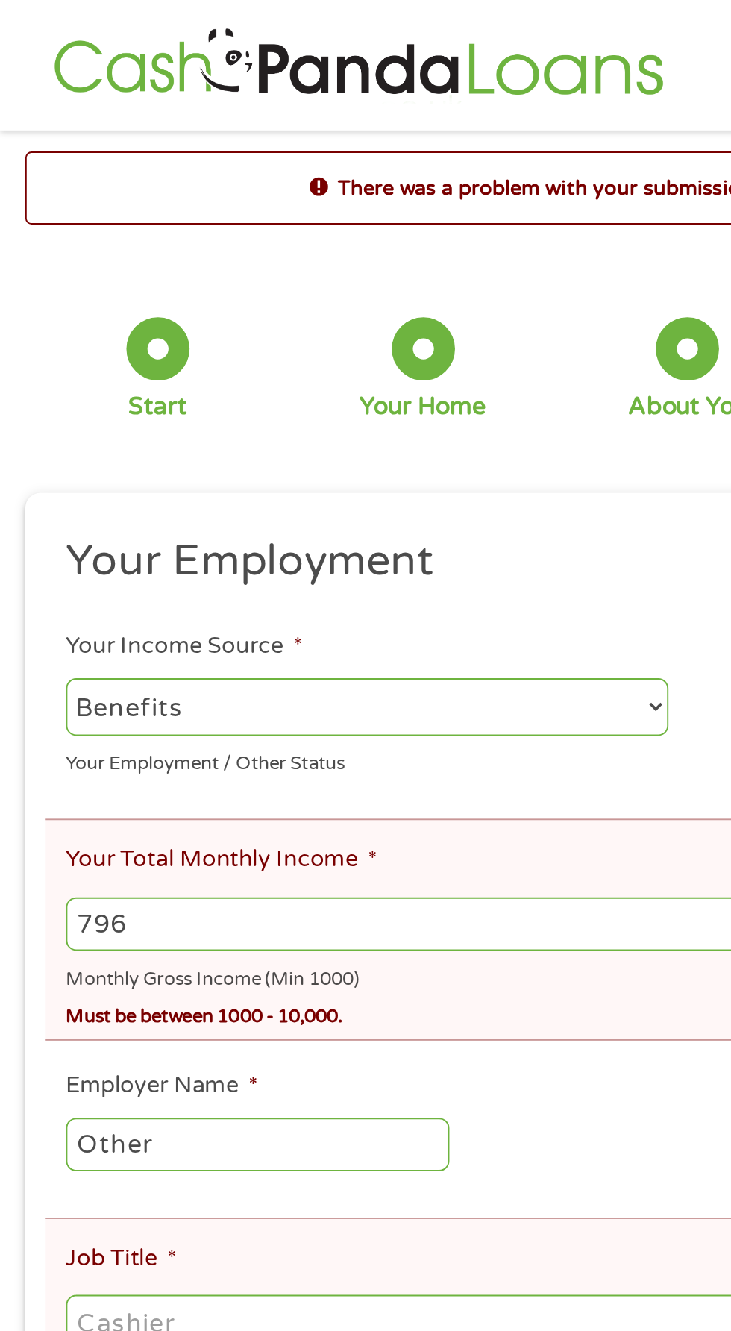
click at [243, 486] on input "796" at bounding box center [365, 491] width 661 height 28
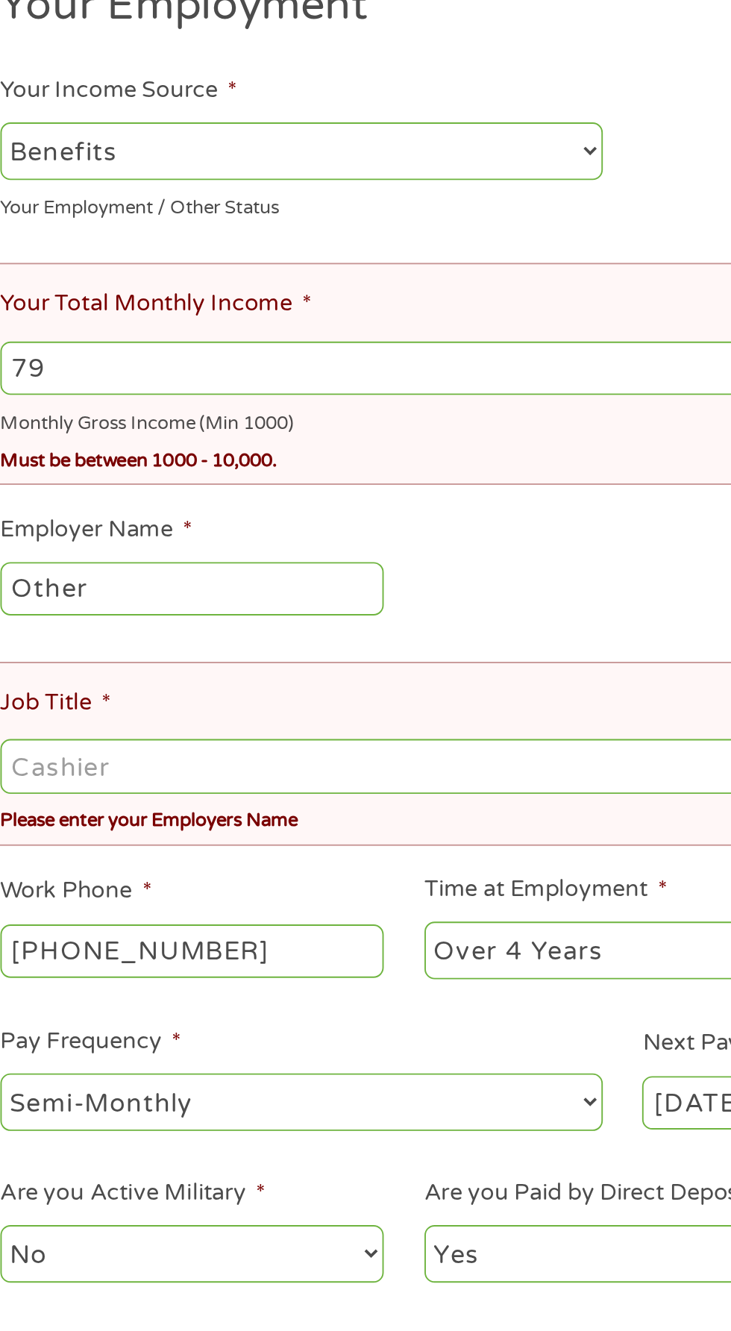
type input "7"
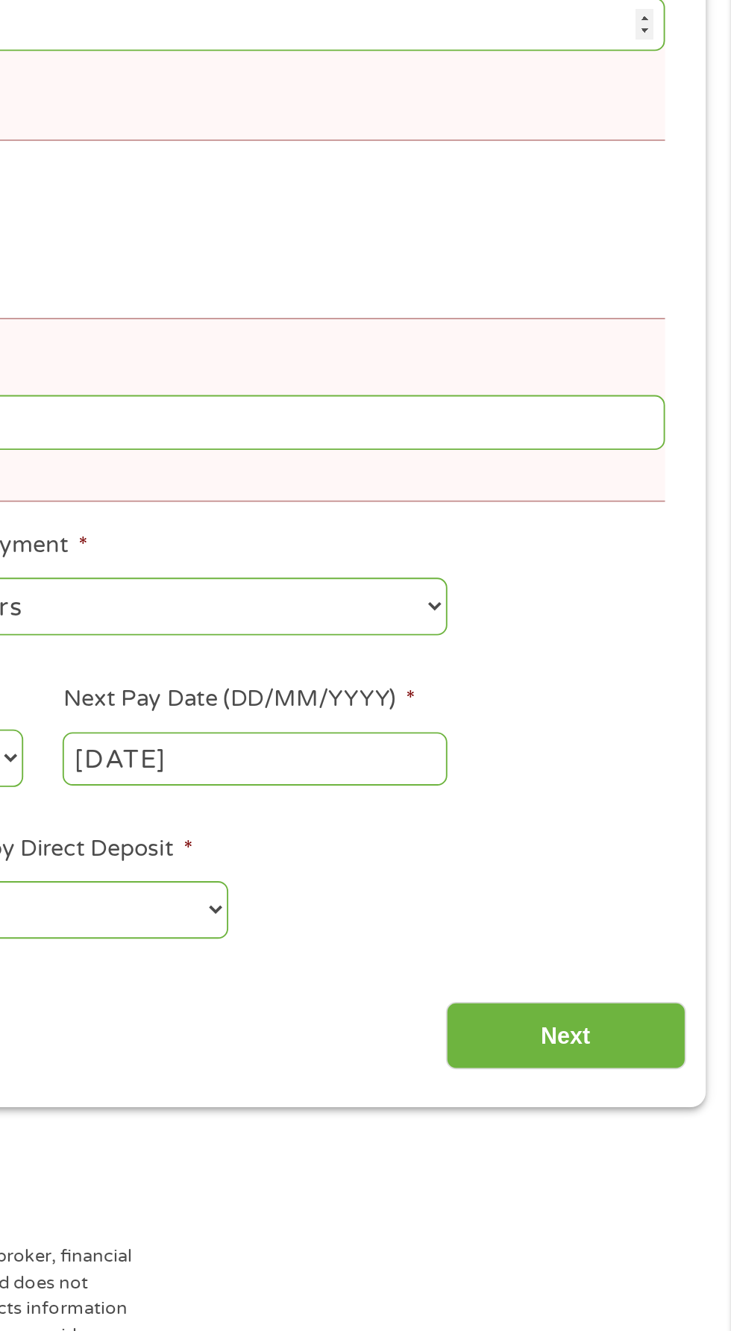
scroll to position [19, 0]
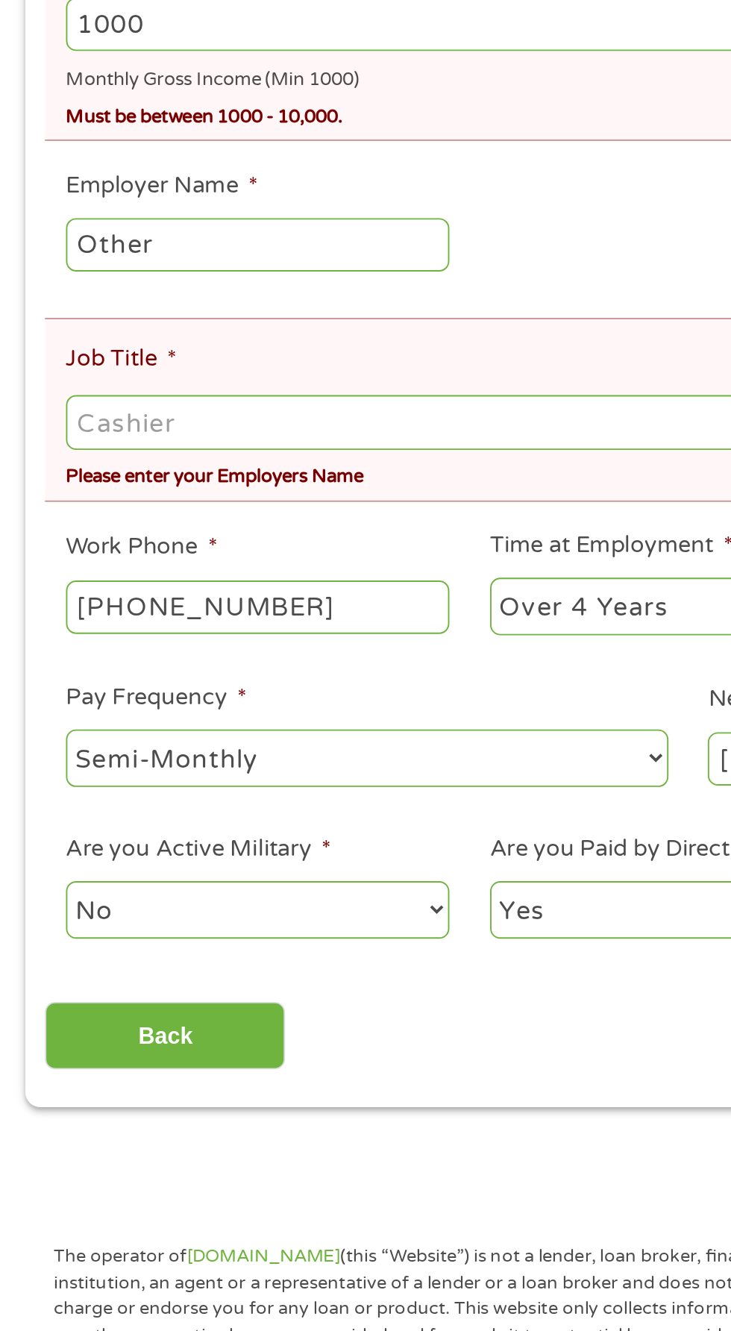
type input "1000"
click at [261, 699] on input "Job Title *" at bounding box center [365, 685] width 661 height 28
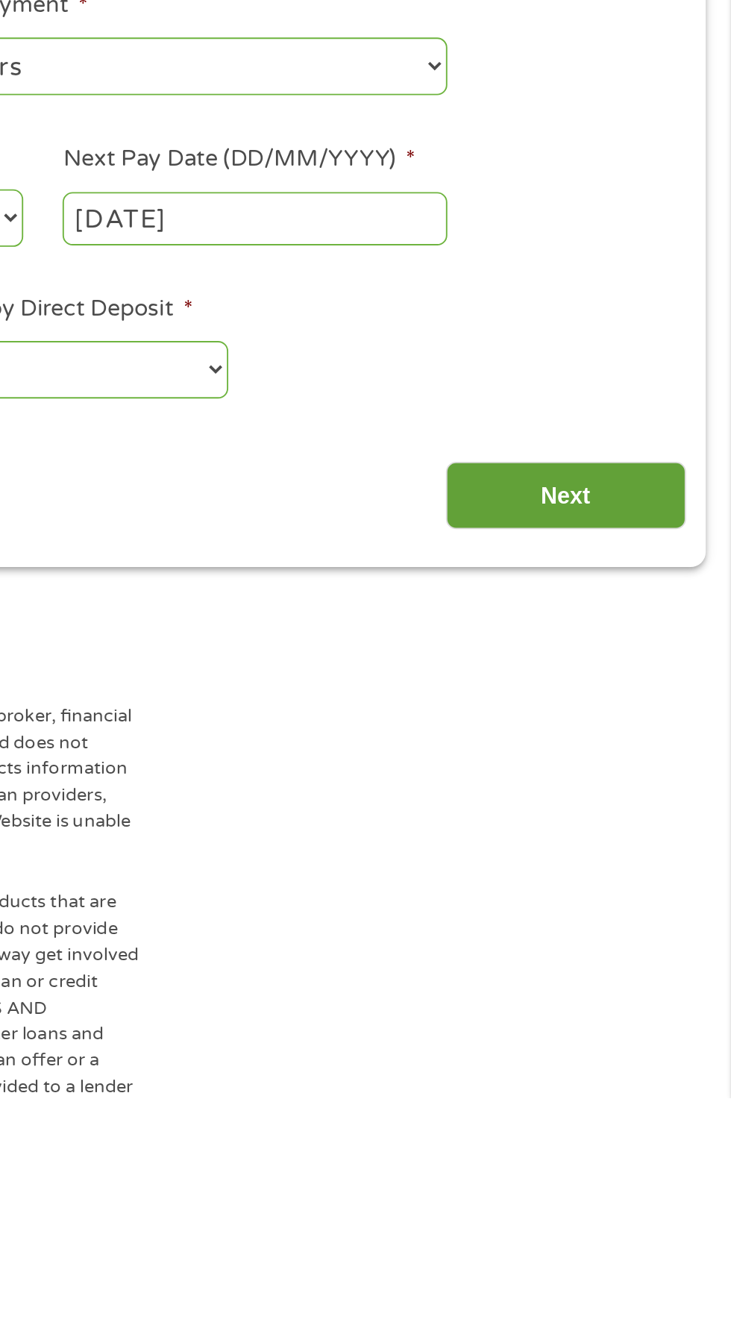
type input "Cook"
click at [669, 1013] on input "Next" at bounding box center [644, 1011] width 128 height 37
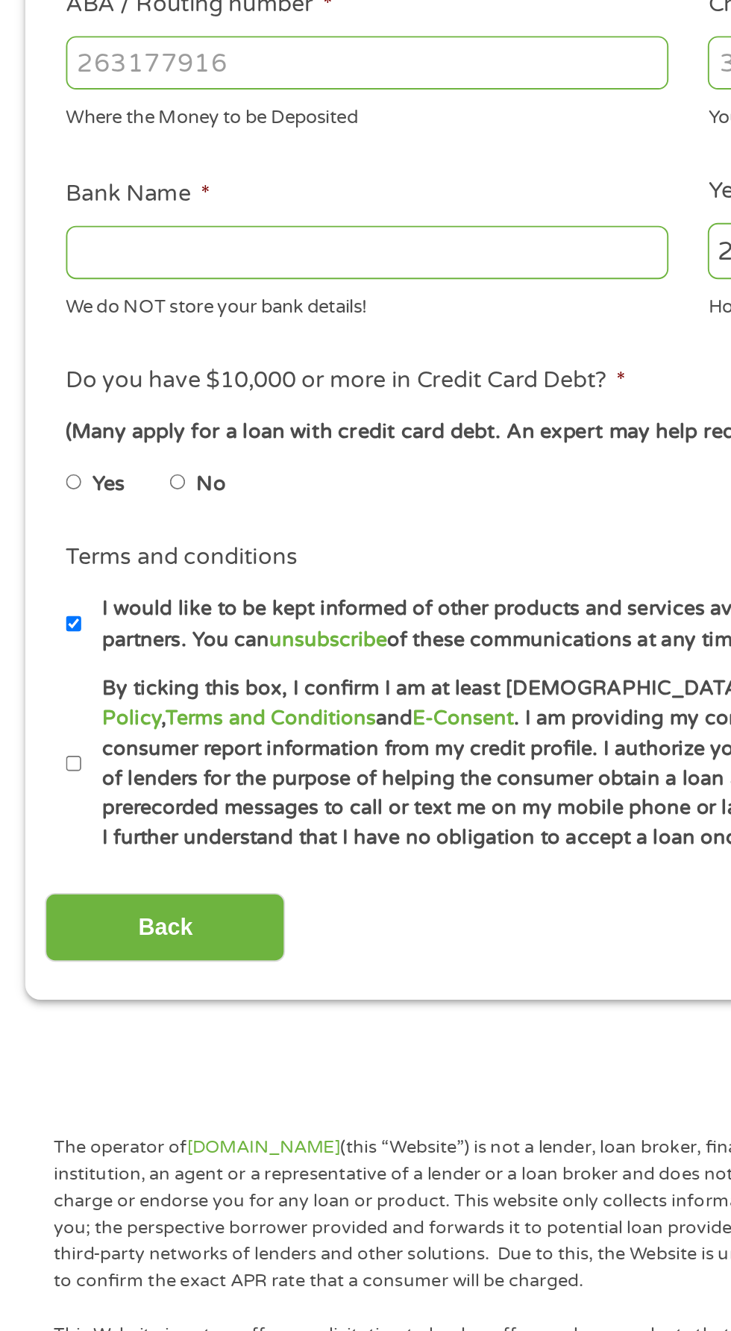
scroll to position [0, 0]
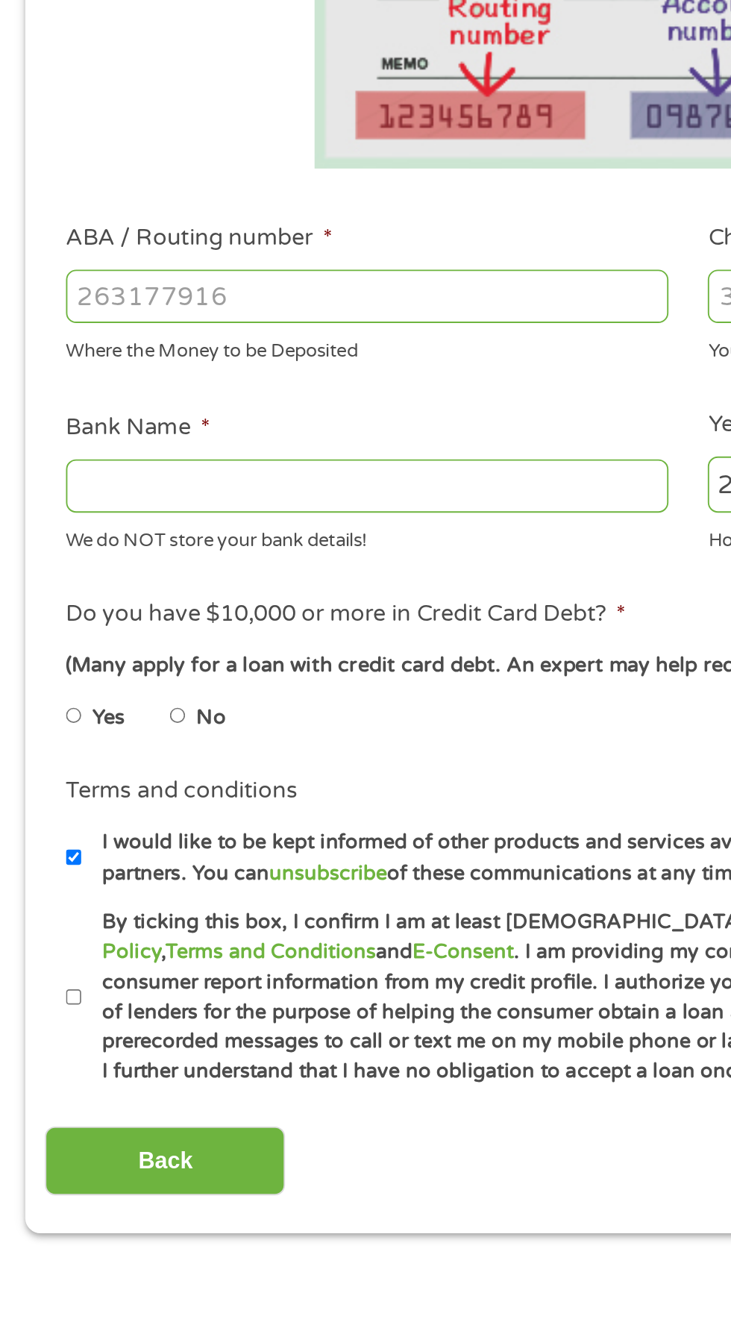
click at [275, 540] on input "ABA / Routing number *" at bounding box center [195, 533] width 320 height 28
type input "103100195"
type input "CENTRAL NATIONAL BANK TRUST"
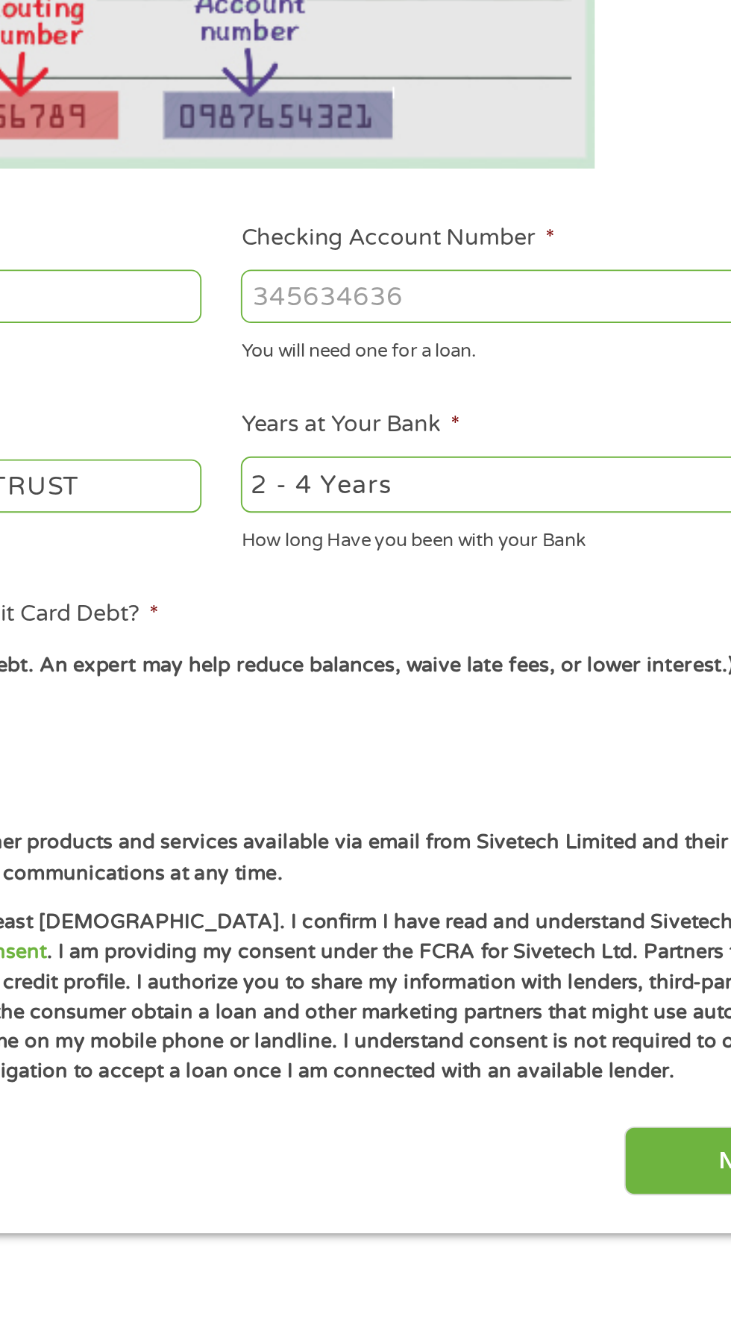
type input "103100195"
click at [553, 537] on input "Checking Account Number *" at bounding box center [536, 533] width 320 height 28
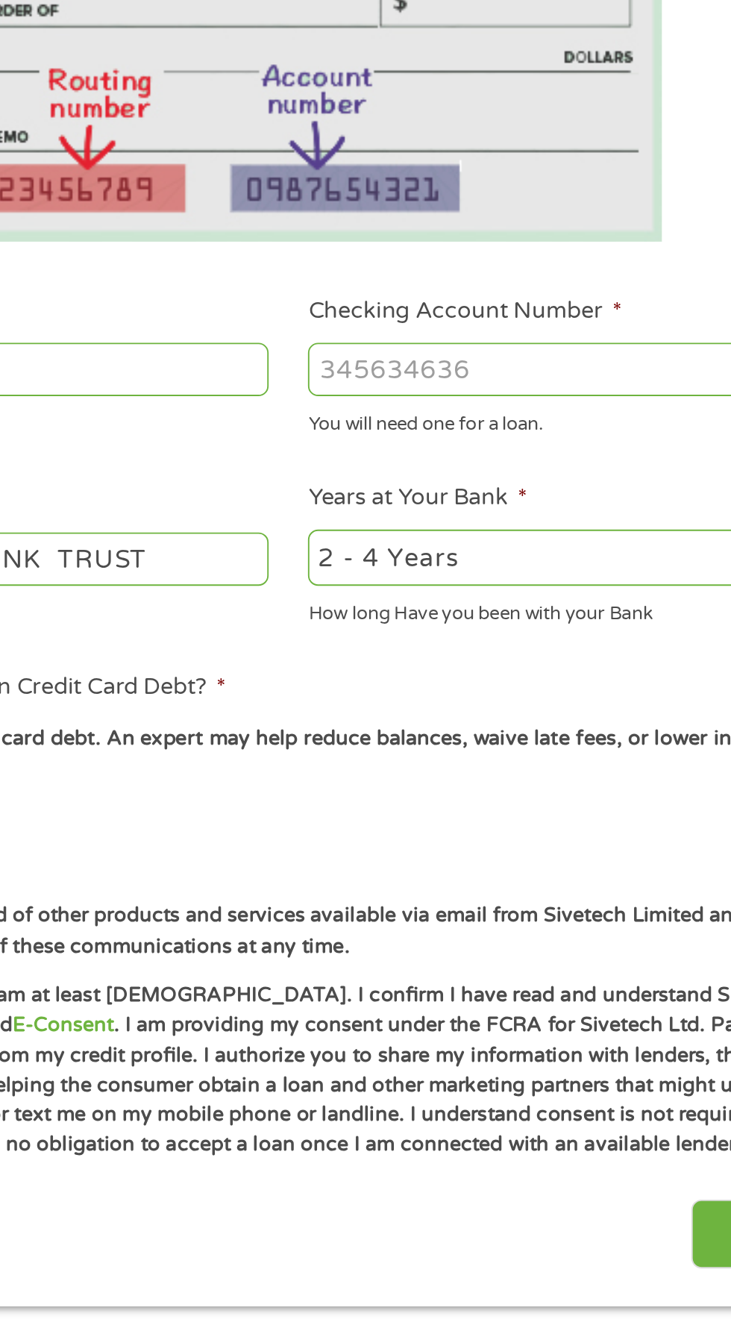
type input "[CREDIT_CARD_NUMBER]"
click at [511, 648] on select "2 - 4 Years 6 - 12 Months 1 - 2 Years Over 4 Years" at bounding box center [536, 633] width 320 height 31
click at [376, 618] on select "2 - 4 Years 6 - 12 Months 1 - 2 Years Over 4 Years" at bounding box center [536, 633] width 320 height 31
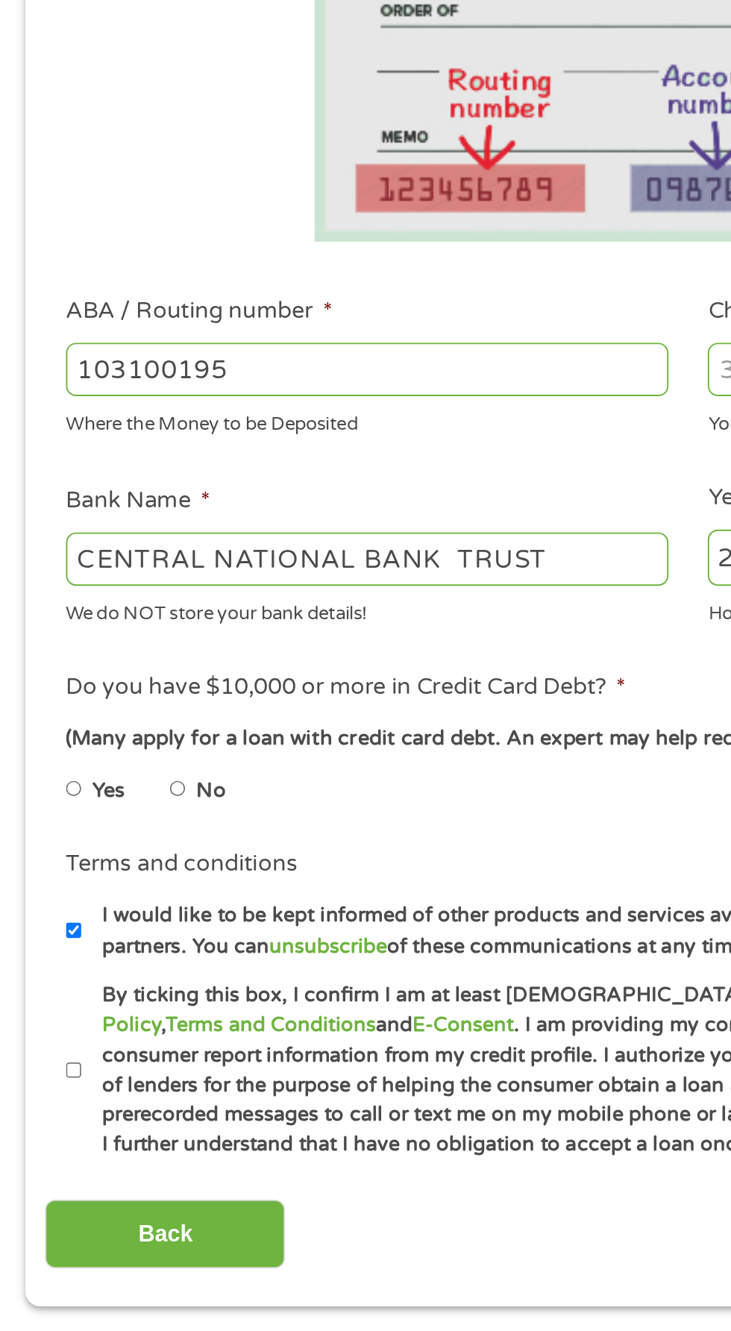
click at [113, 757] on label "No" at bounding box center [112, 756] width 16 height 16
click at [99, 757] on input "No" at bounding box center [94, 756] width 9 height 24
radio input "true"
click at [40, 906] on input "By ticking this box, I confirm I am at least [DEMOGRAPHIC_DATA]. I confirm I ha…" at bounding box center [39, 905] width 9 height 24
checkbox input "true"
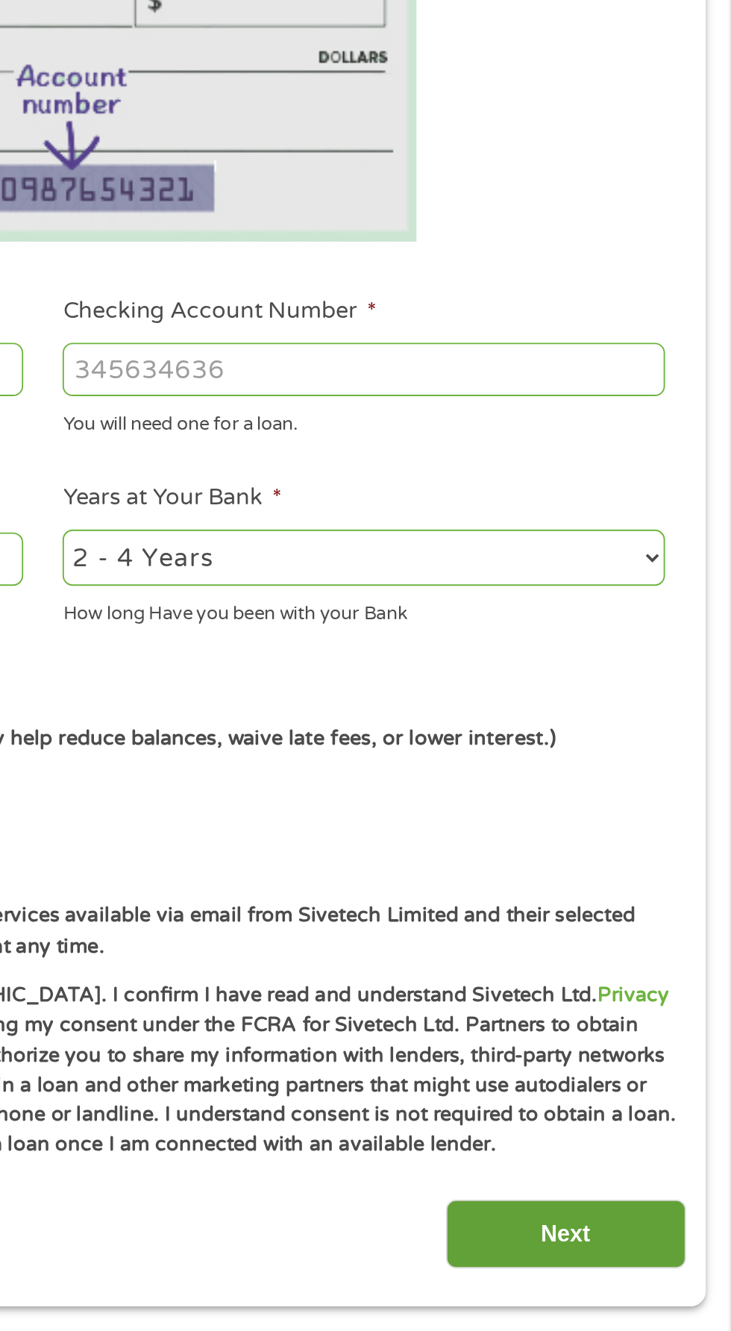
click at [633, 996] on input "Next" at bounding box center [644, 992] width 128 height 37
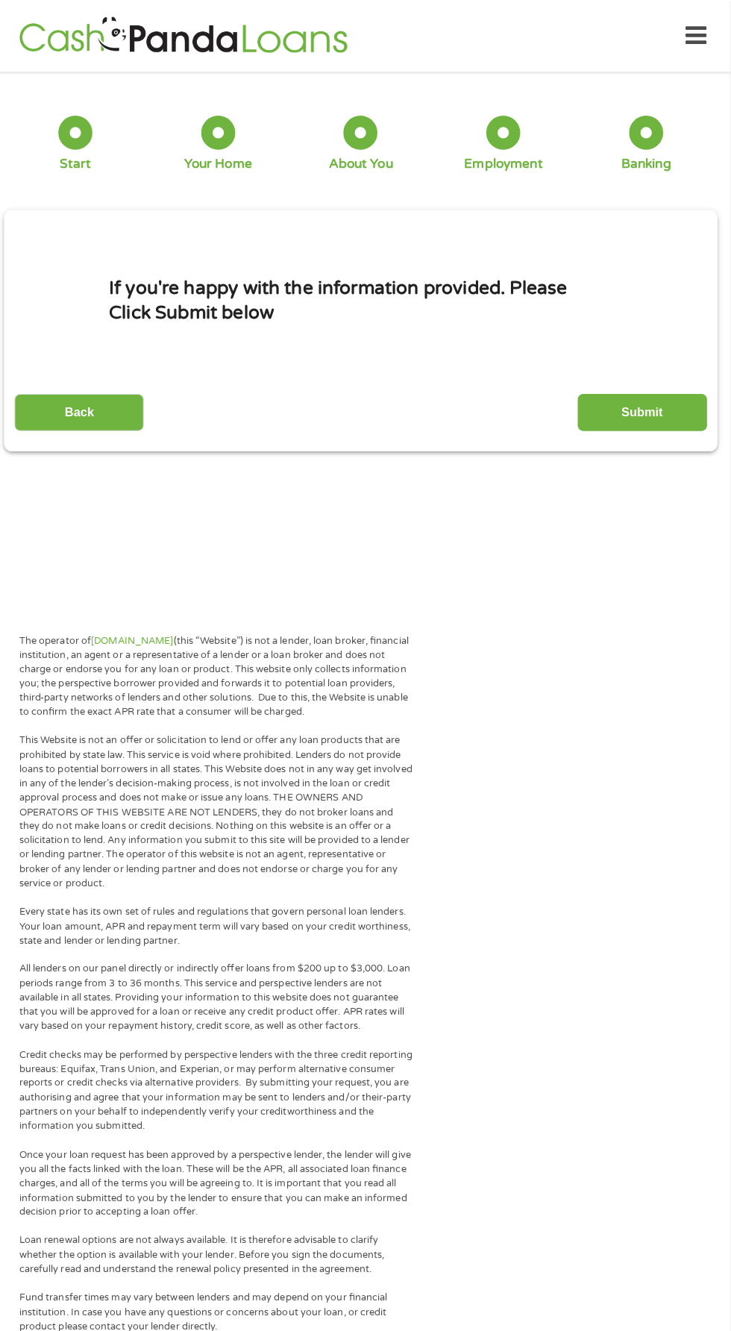
scroll to position [18, 0]
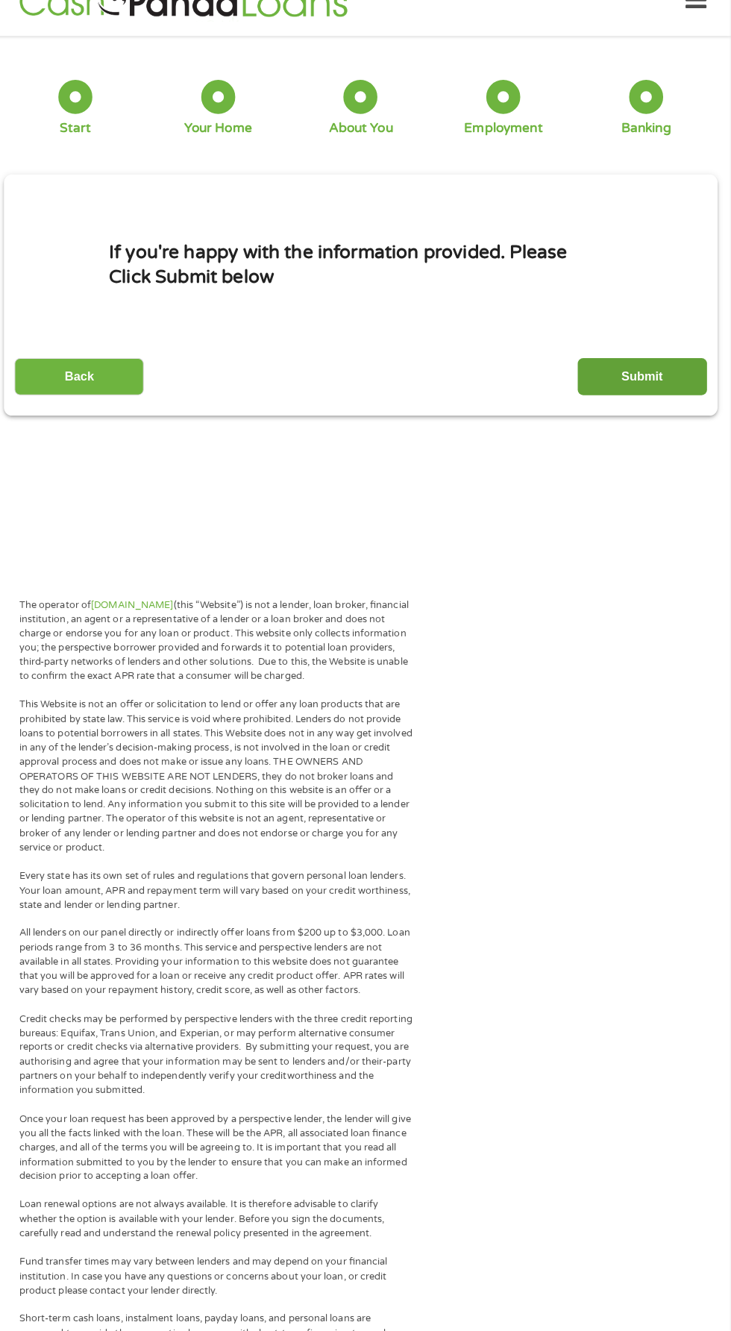
click at [681, 375] on input "Submit" at bounding box center [644, 389] width 128 height 37
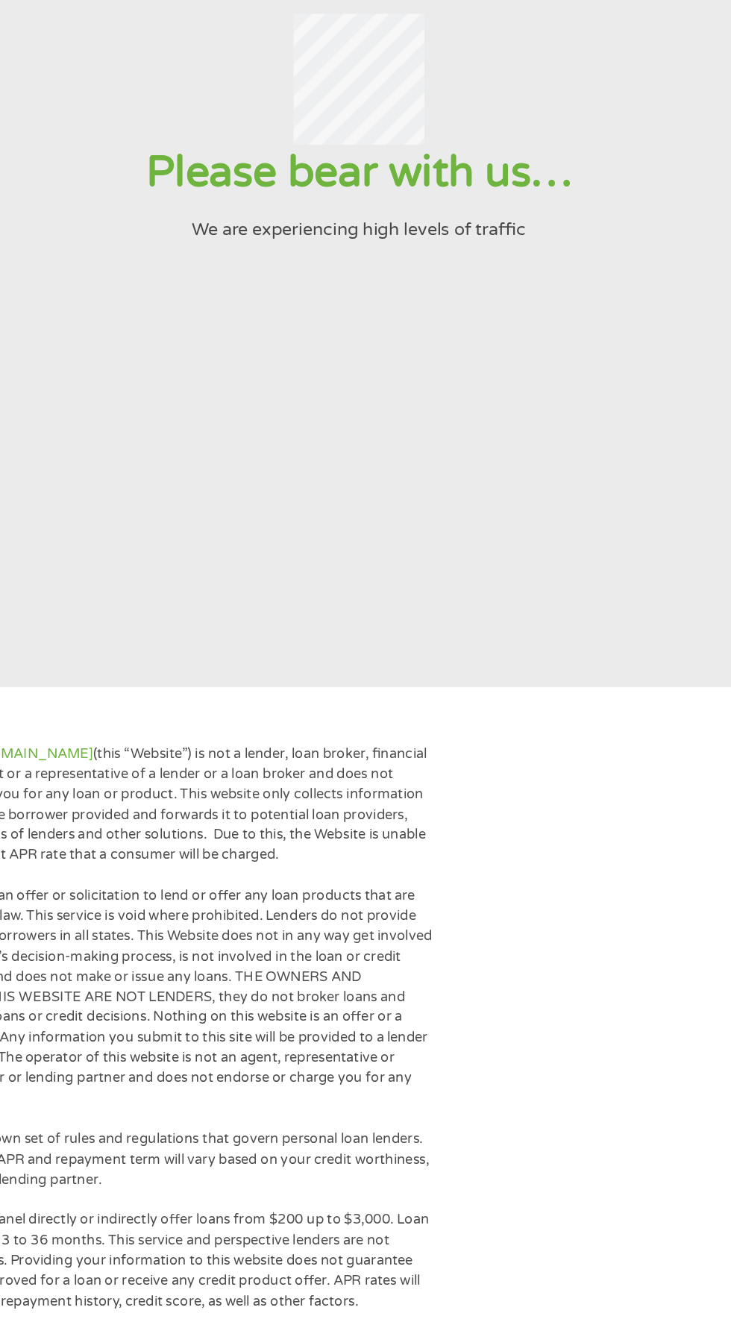
scroll to position [0, 0]
